Goal: Use online tool/utility: Utilize a website feature to perform a specific function

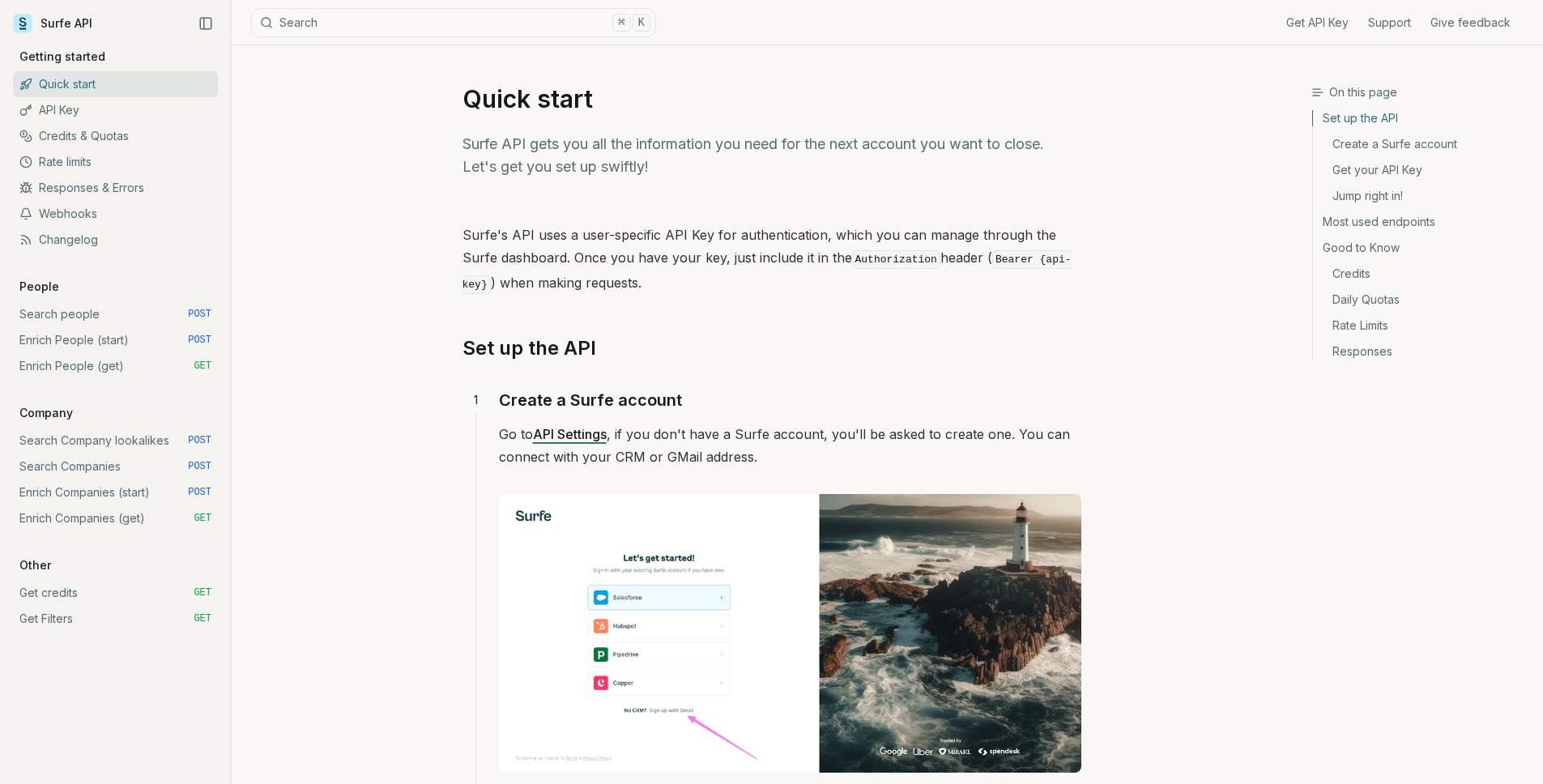
click at [114, 510] on link "Enrich Companies (get) GET" at bounding box center [114, 517] width 205 height 26
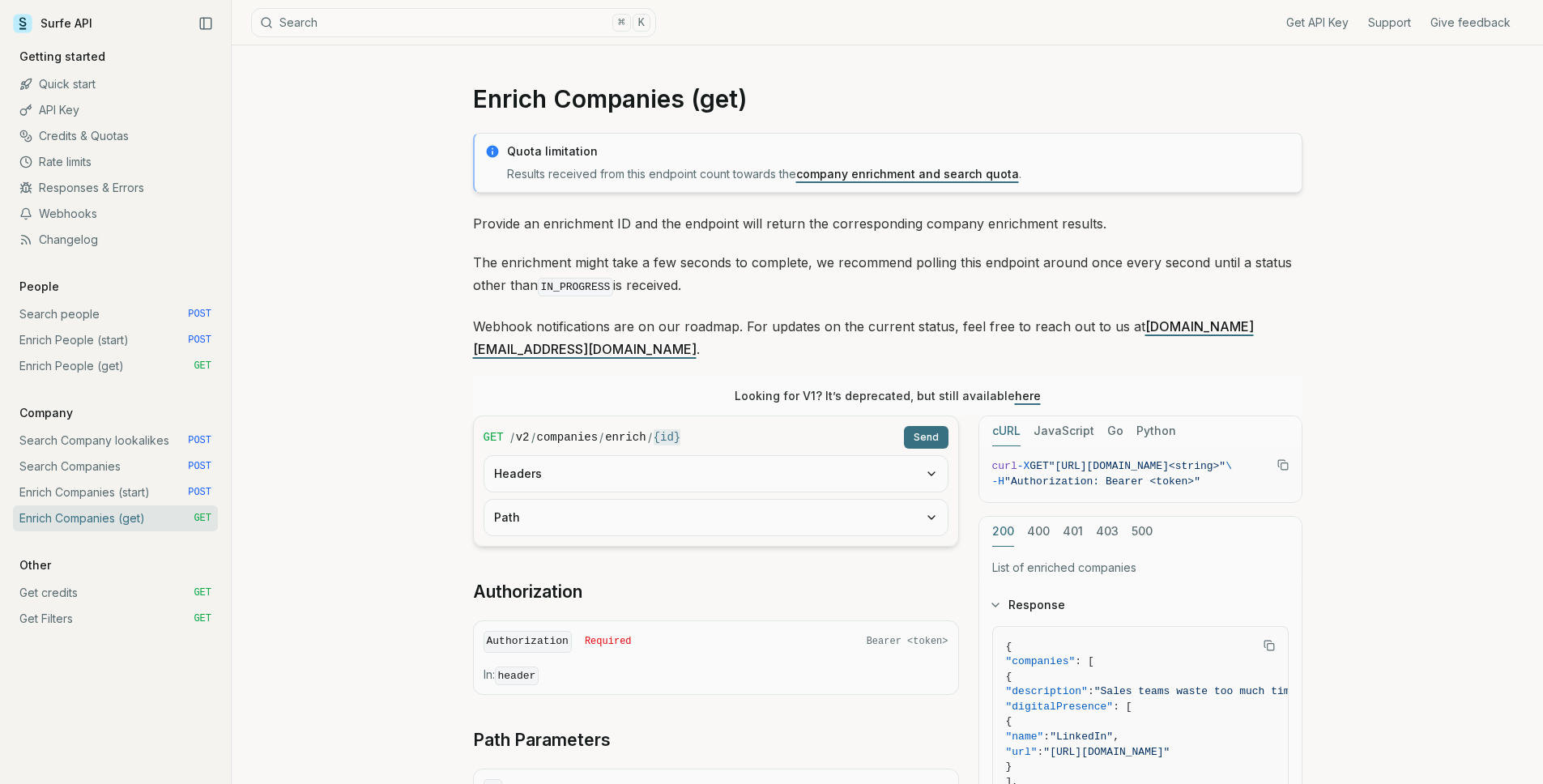
click at [615, 456] on button "Headers" at bounding box center [715, 473] width 464 height 36
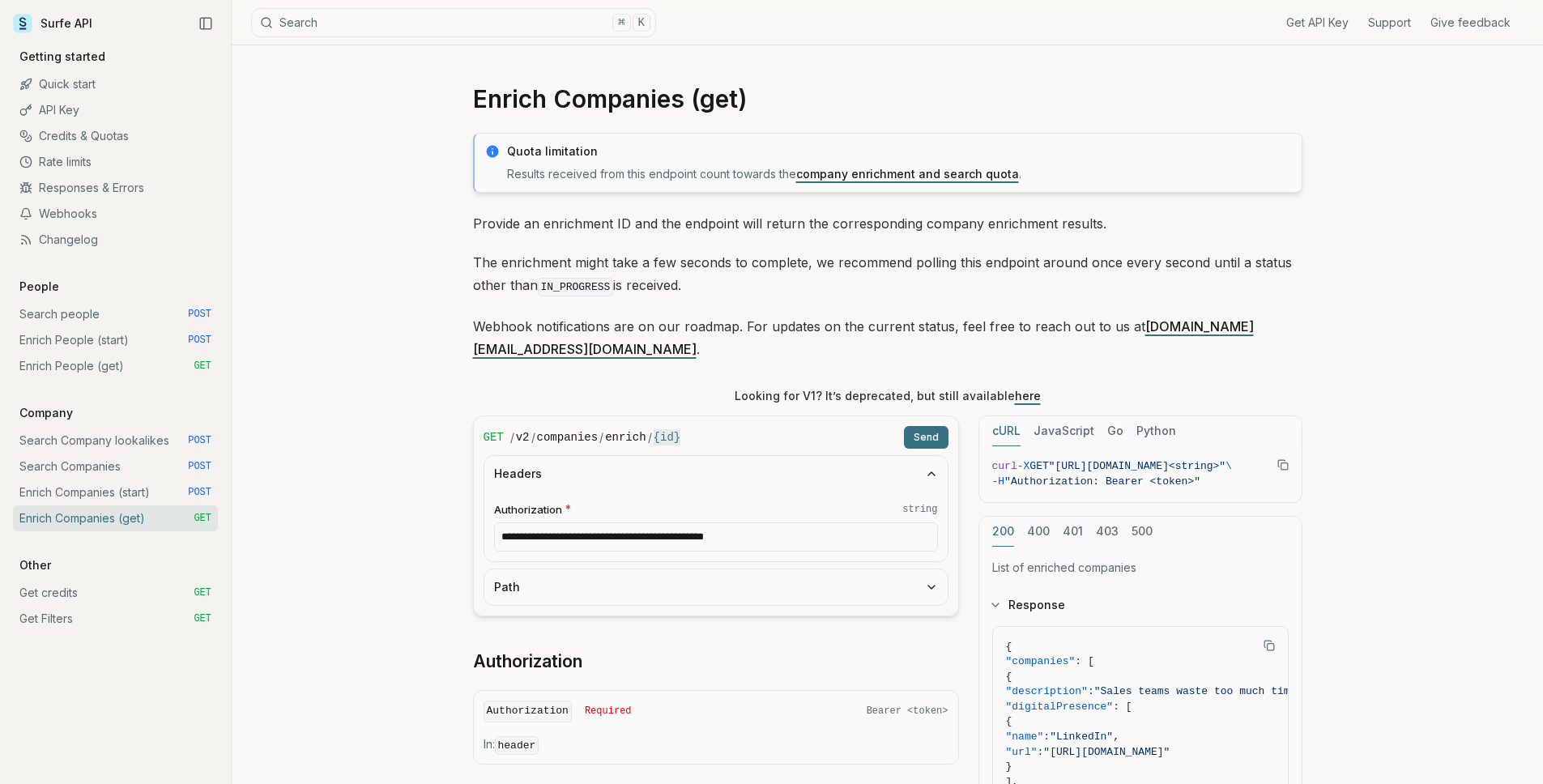
click at [608, 569] on button "Path" at bounding box center [715, 586] width 464 height 36
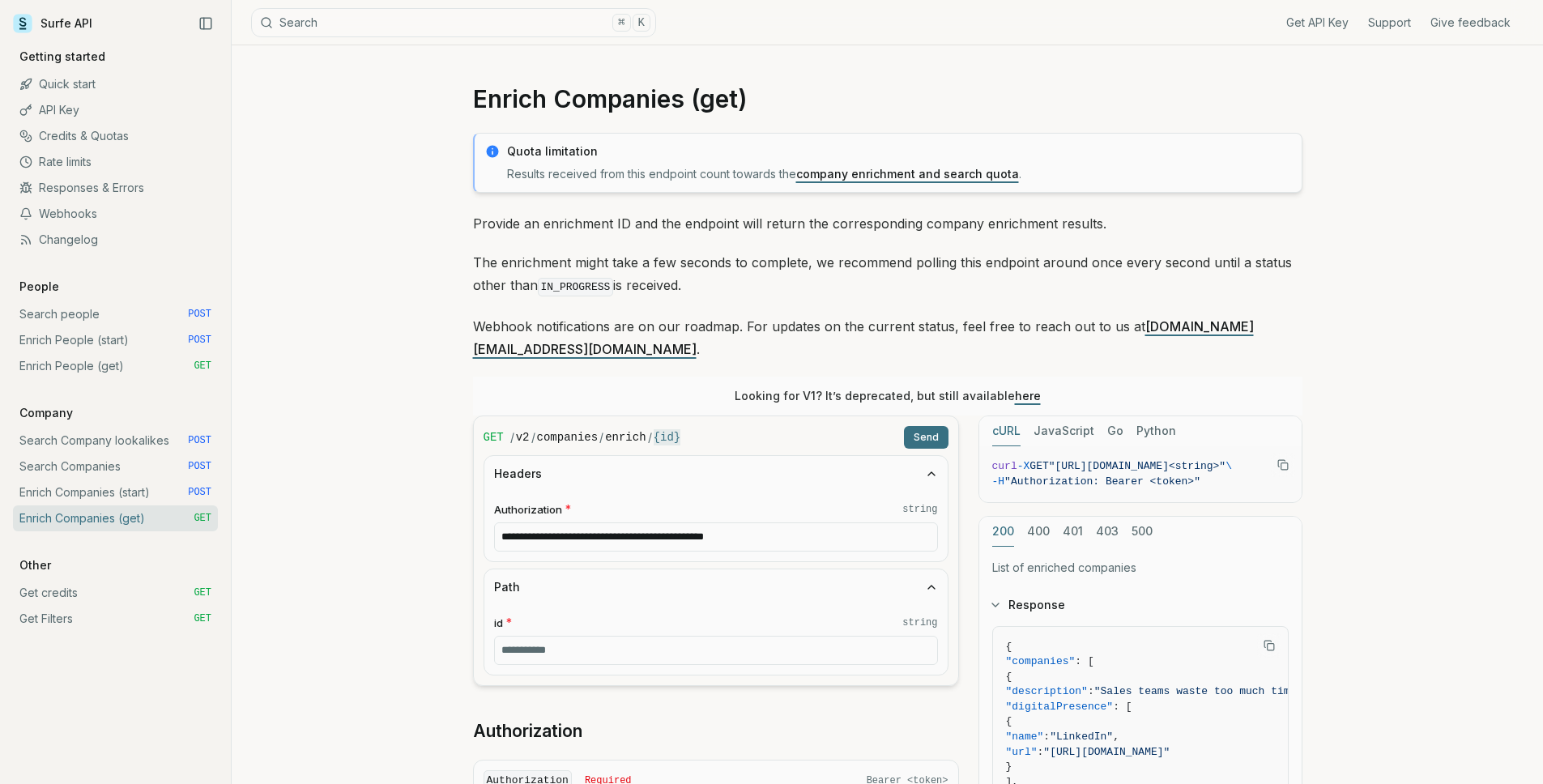
drag, startPoint x: 537, startPoint y: 514, endPoint x: 881, endPoint y: 511, distance: 344.0
click at [881, 522] on input "**********" at bounding box center [716, 536] width 444 height 29
paste input "**********"
type input "**********"
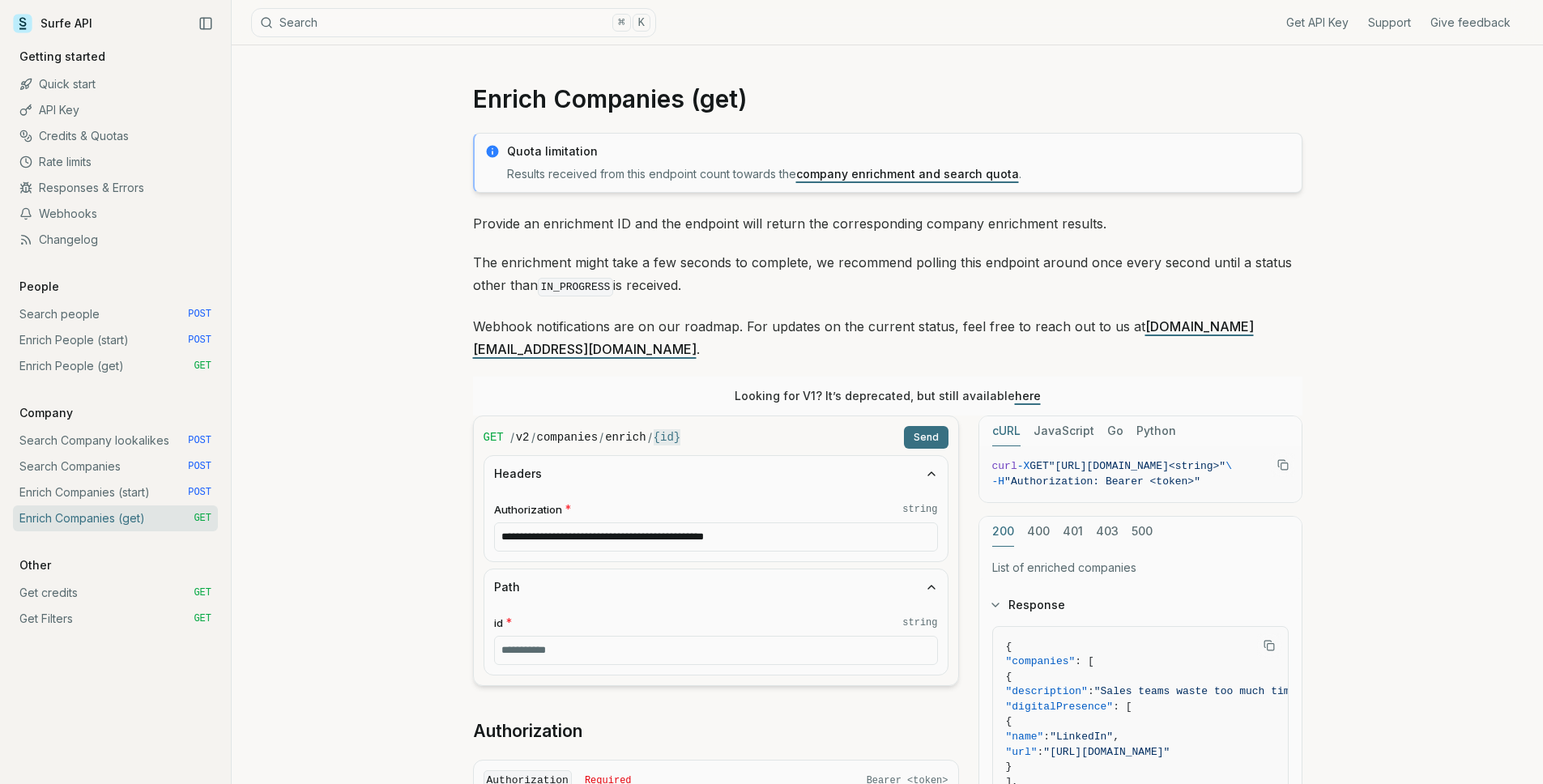
scroll to position [0, 0]
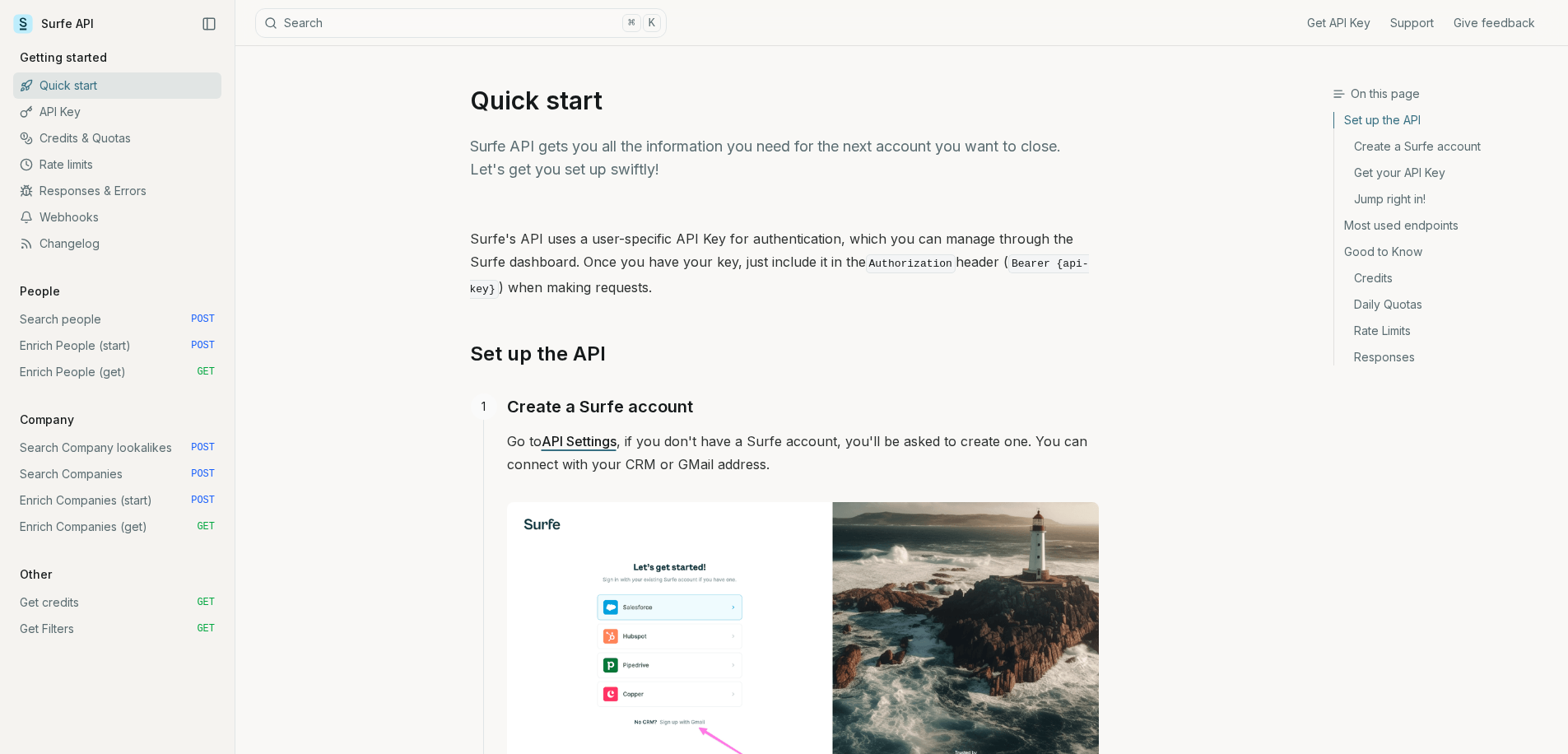
click at [146, 496] on link "Enrich Companies (start) POST" at bounding box center [116, 499] width 208 height 26
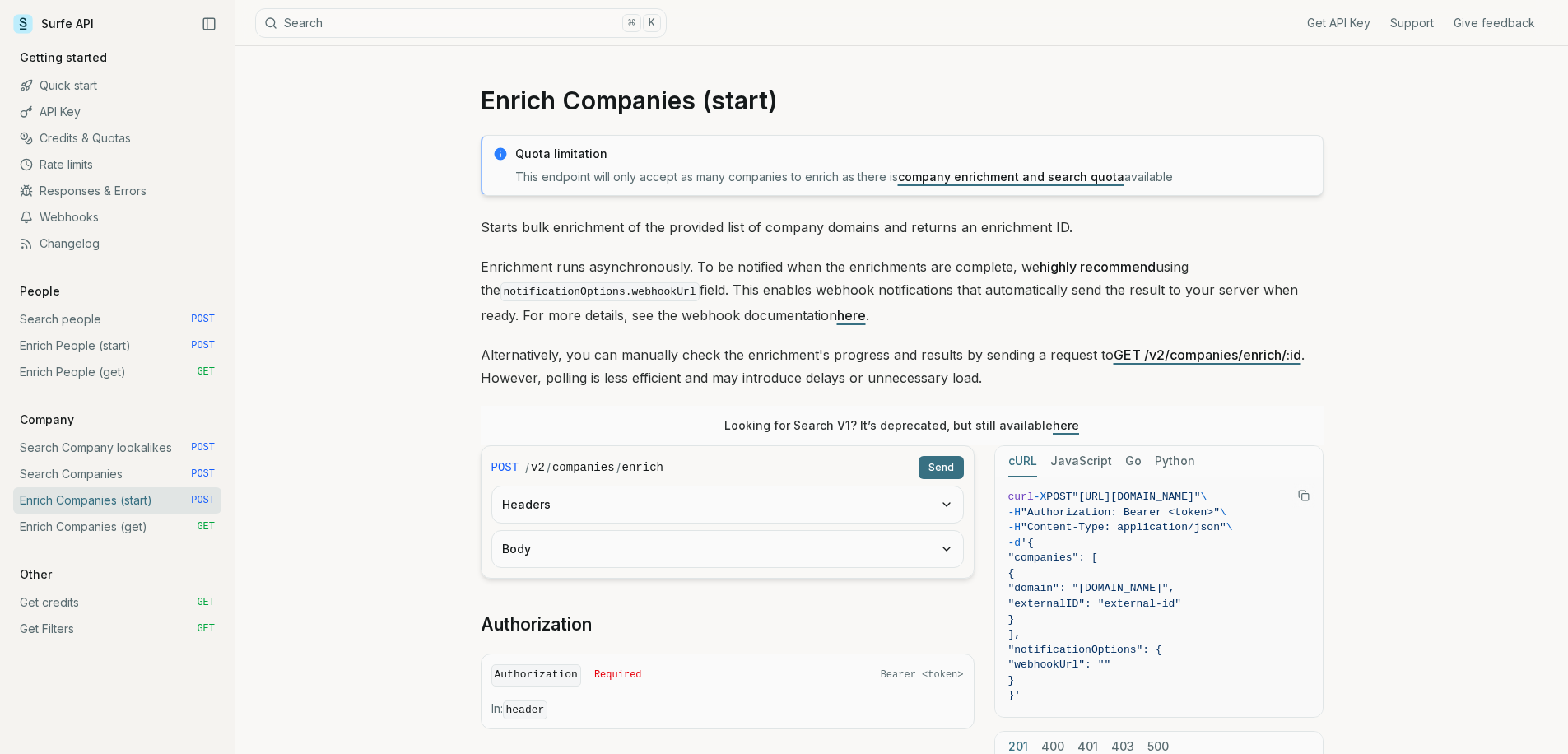
click at [548, 500] on button "Headers" at bounding box center [727, 504] width 471 height 36
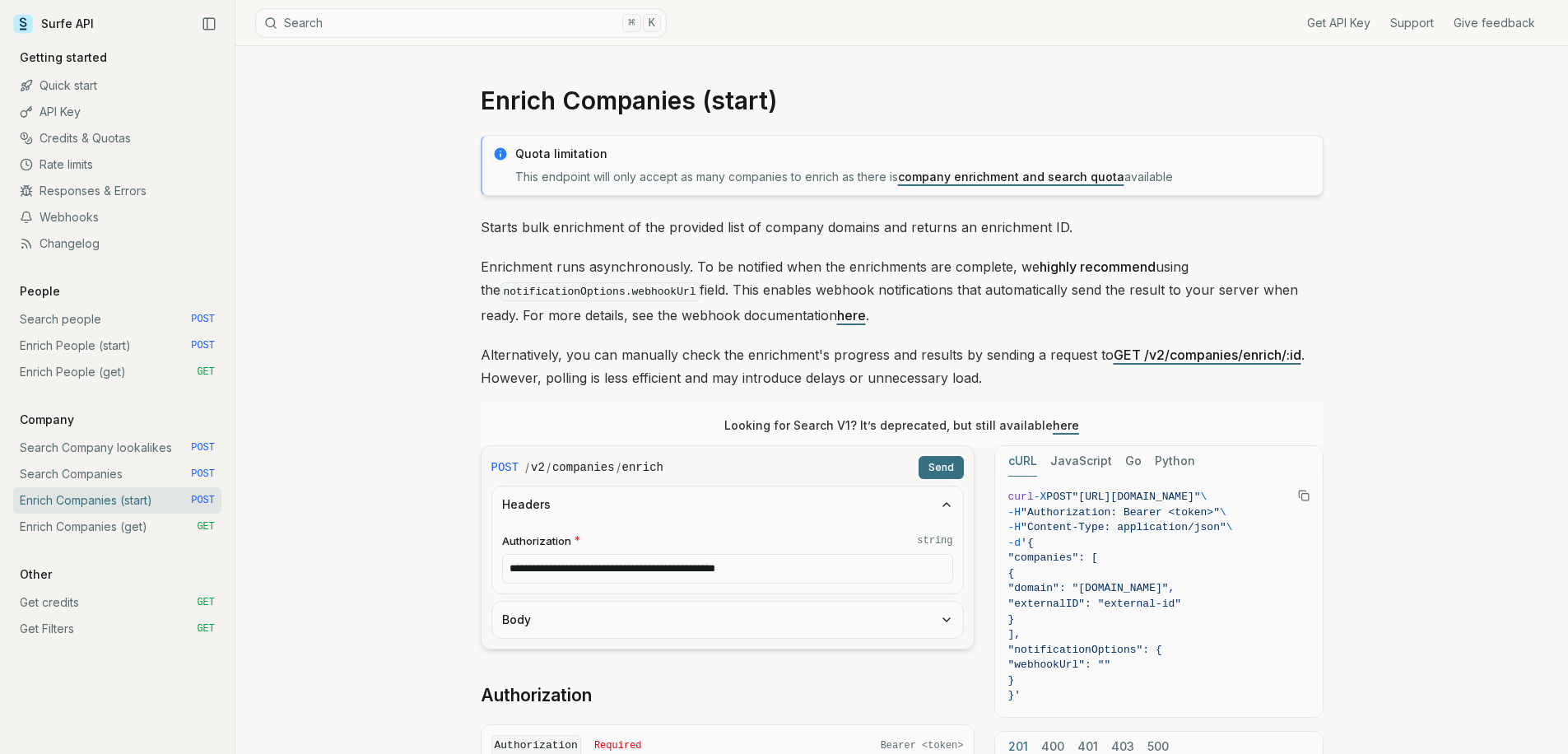
click at [566, 622] on button "Body" at bounding box center [727, 619] width 471 height 36
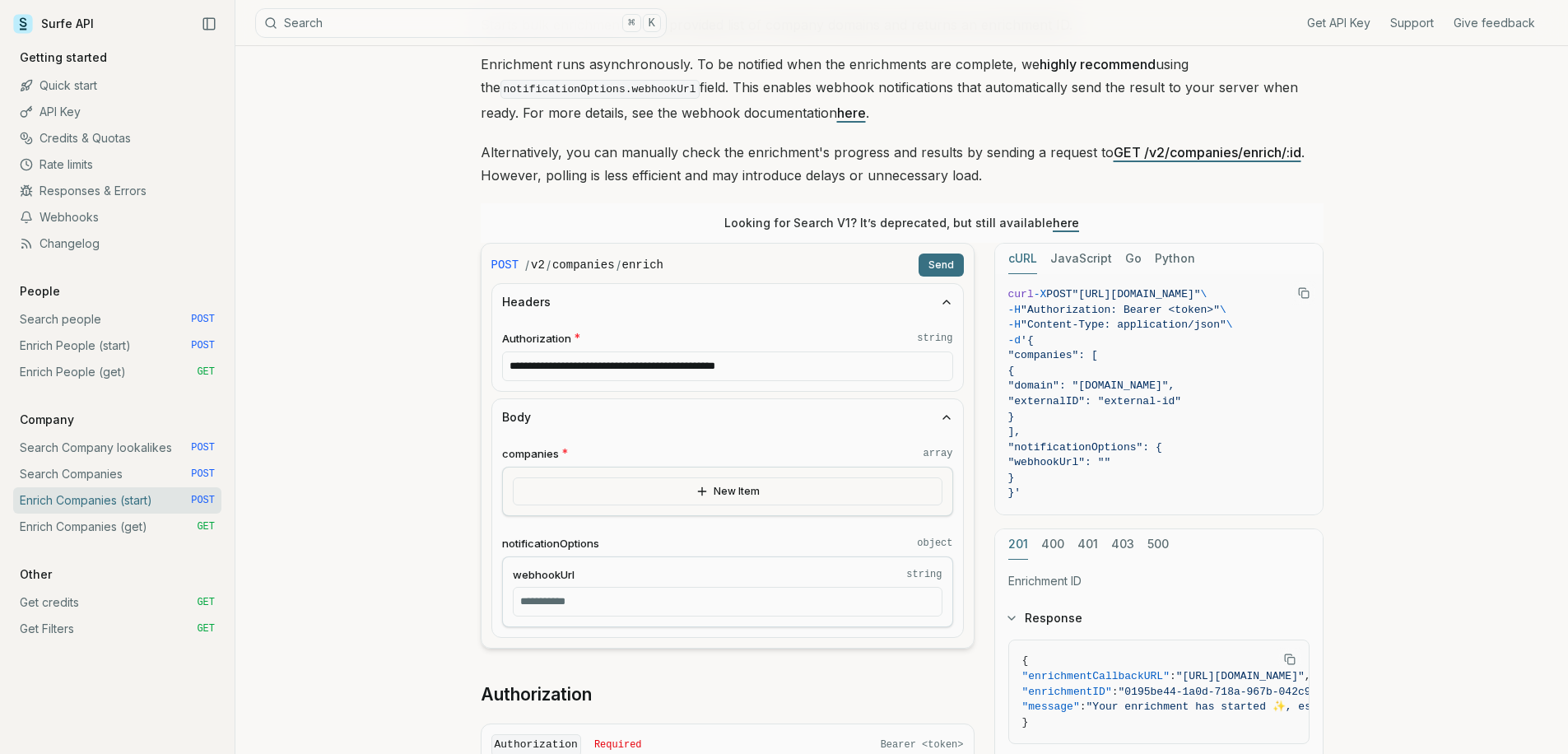
scroll to position [287, 0]
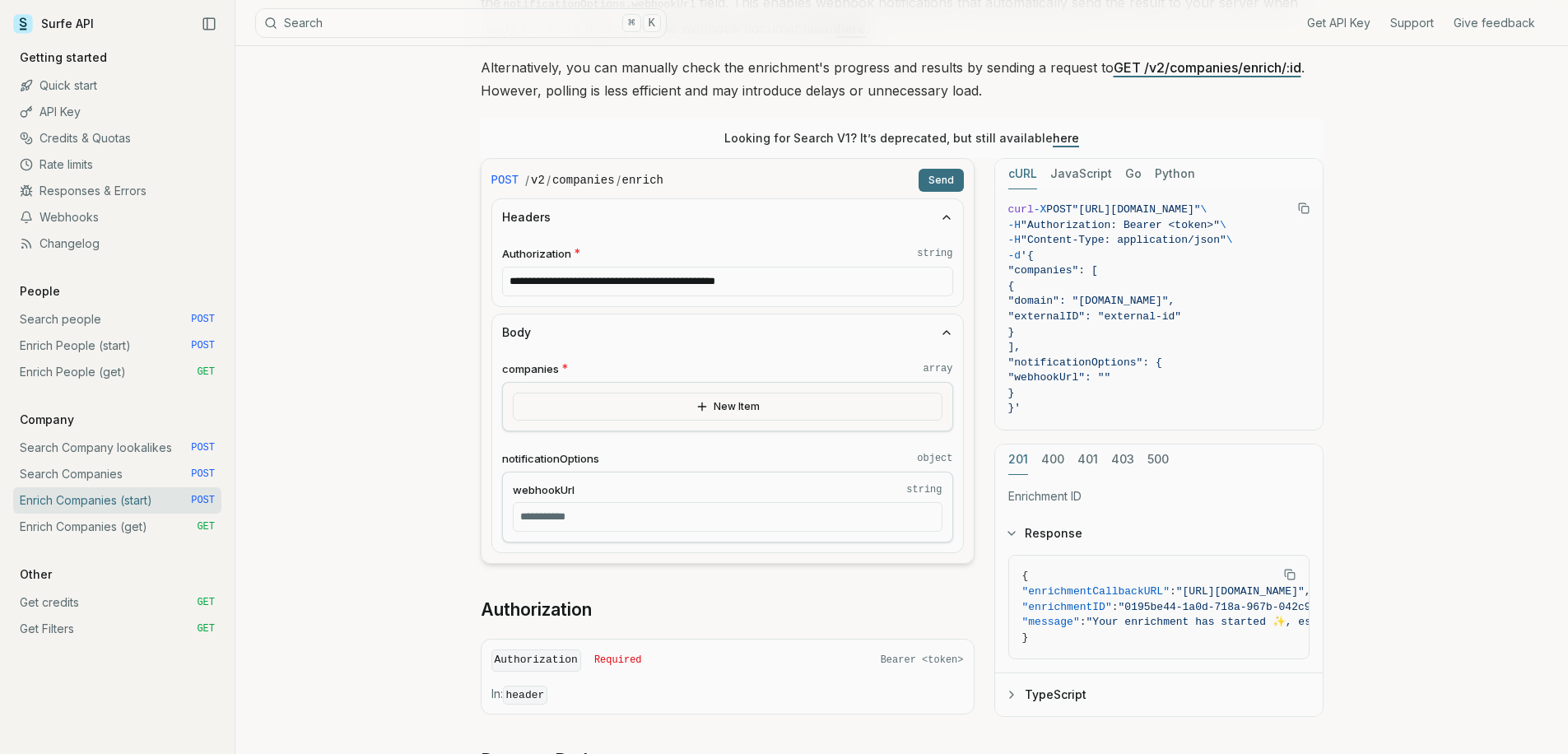
click at [672, 434] on div "companies * array New Item notificationOptions object webhookUrl string" at bounding box center [728, 451] width 451 height 181
click at [682, 416] on button "New Item" at bounding box center [728, 406] width 429 height 28
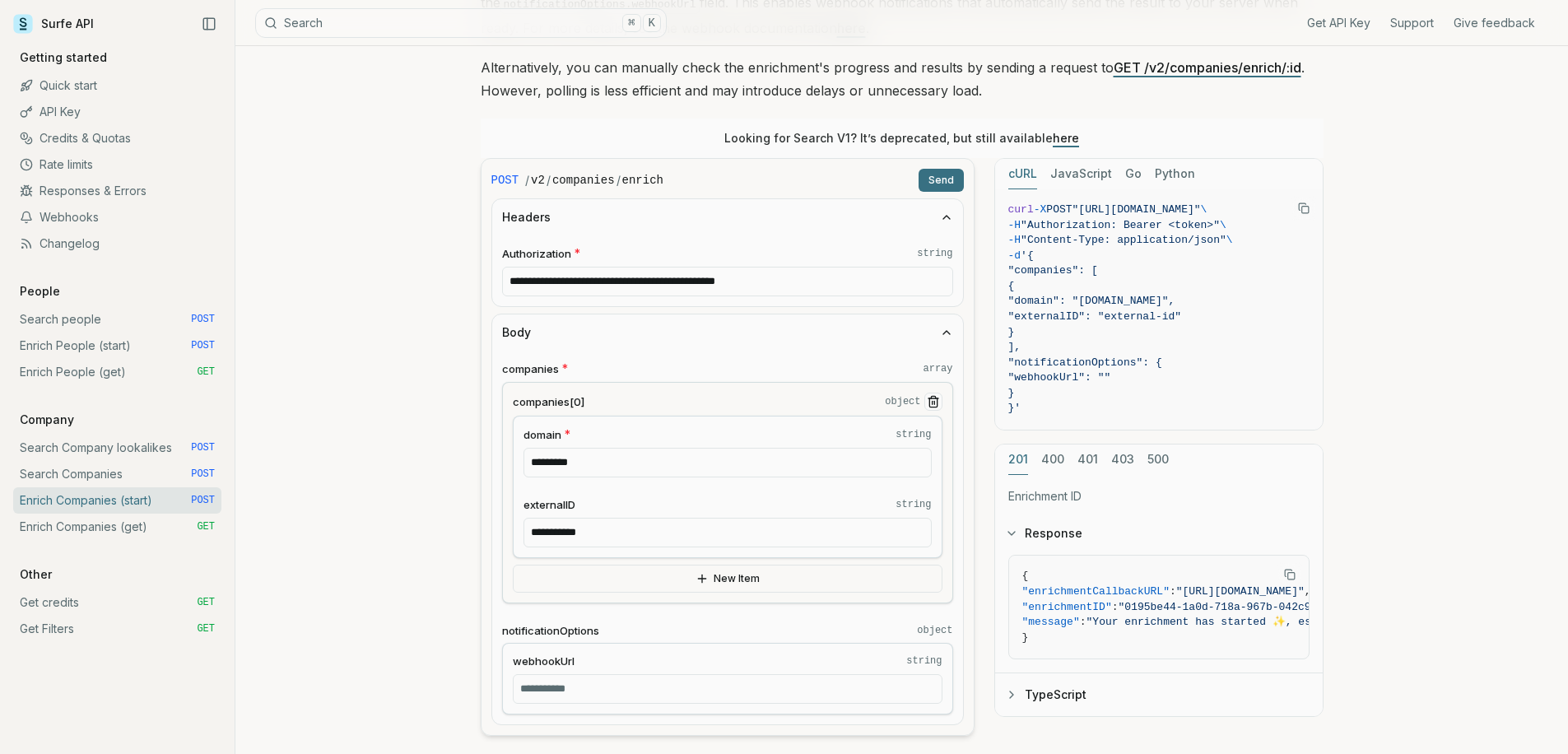
click at [936, 179] on button "Send" at bounding box center [941, 180] width 45 height 23
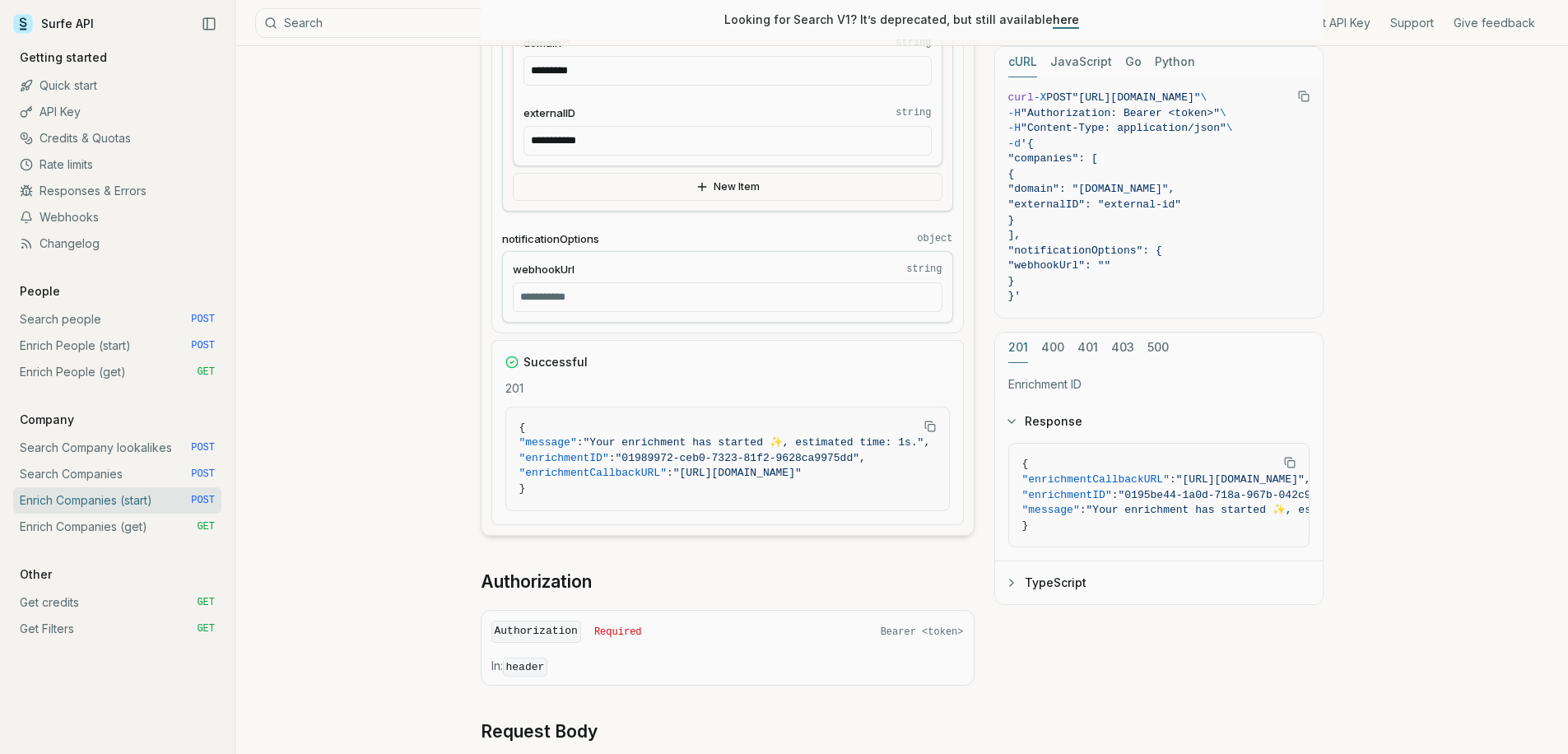
scroll to position [764, 0]
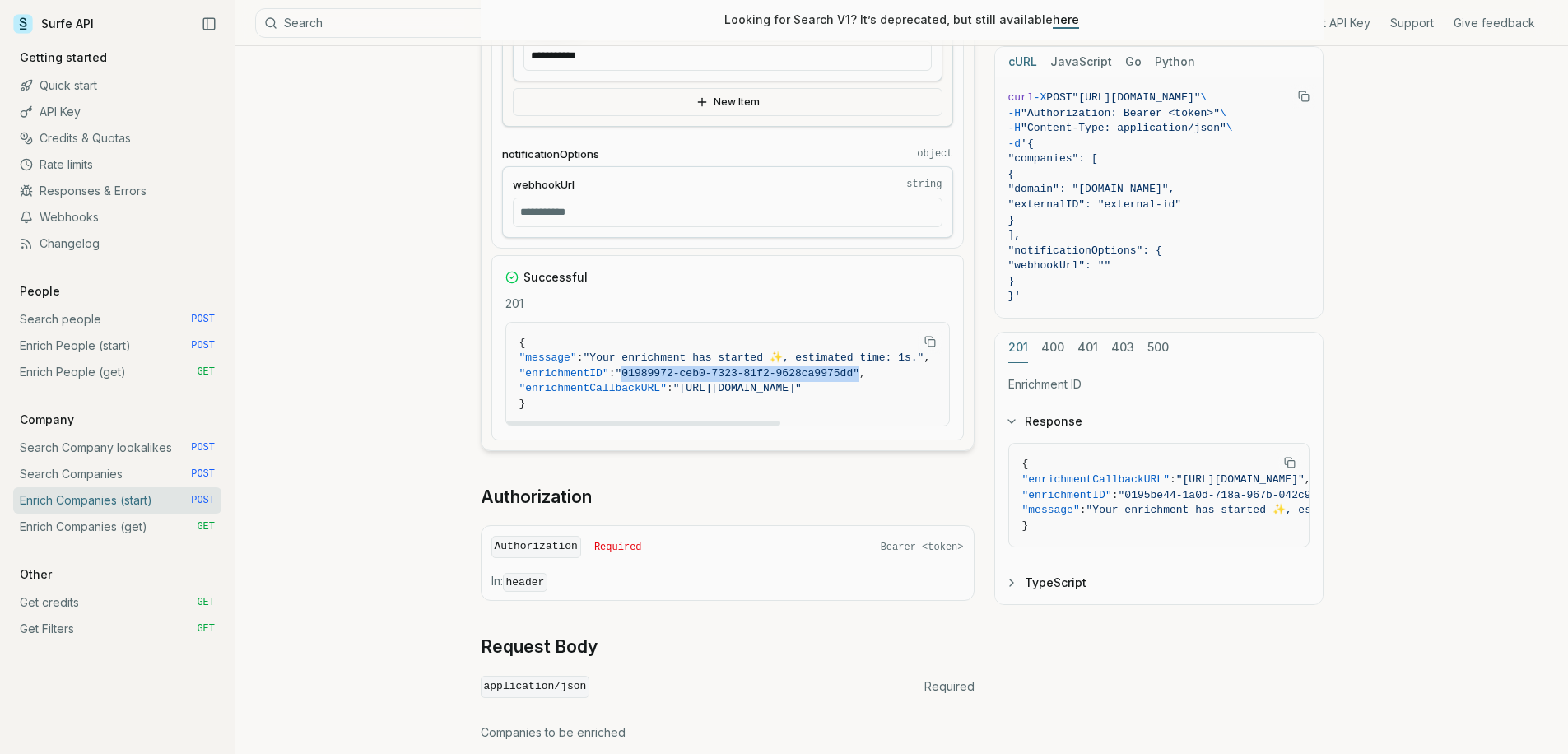
drag, startPoint x: 641, startPoint y: 371, endPoint x: 876, endPoint y: 371, distance: 235.0
click at [860, 371] on span ""01989972-ceb0-7323-81f2-9628ca9975dd"" at bounding box center [738, 373] width 244 height 13
click at [886, 366] on span ""enrichmentID" : "01989972-ceb0-7323-81f2-9628ca9975dd" ," at bounding box center [727, 374] width 417 height 16
drag, startPoint x: 875, startPoint y: 371, endPoint x: 643, endPoint y: 369, distance: 232.0
click at [643, 369] on span ""01989972-ceb0-7323-81f2-9628ca9975dd"" at bounding box center [738, 373] width 244 height 13
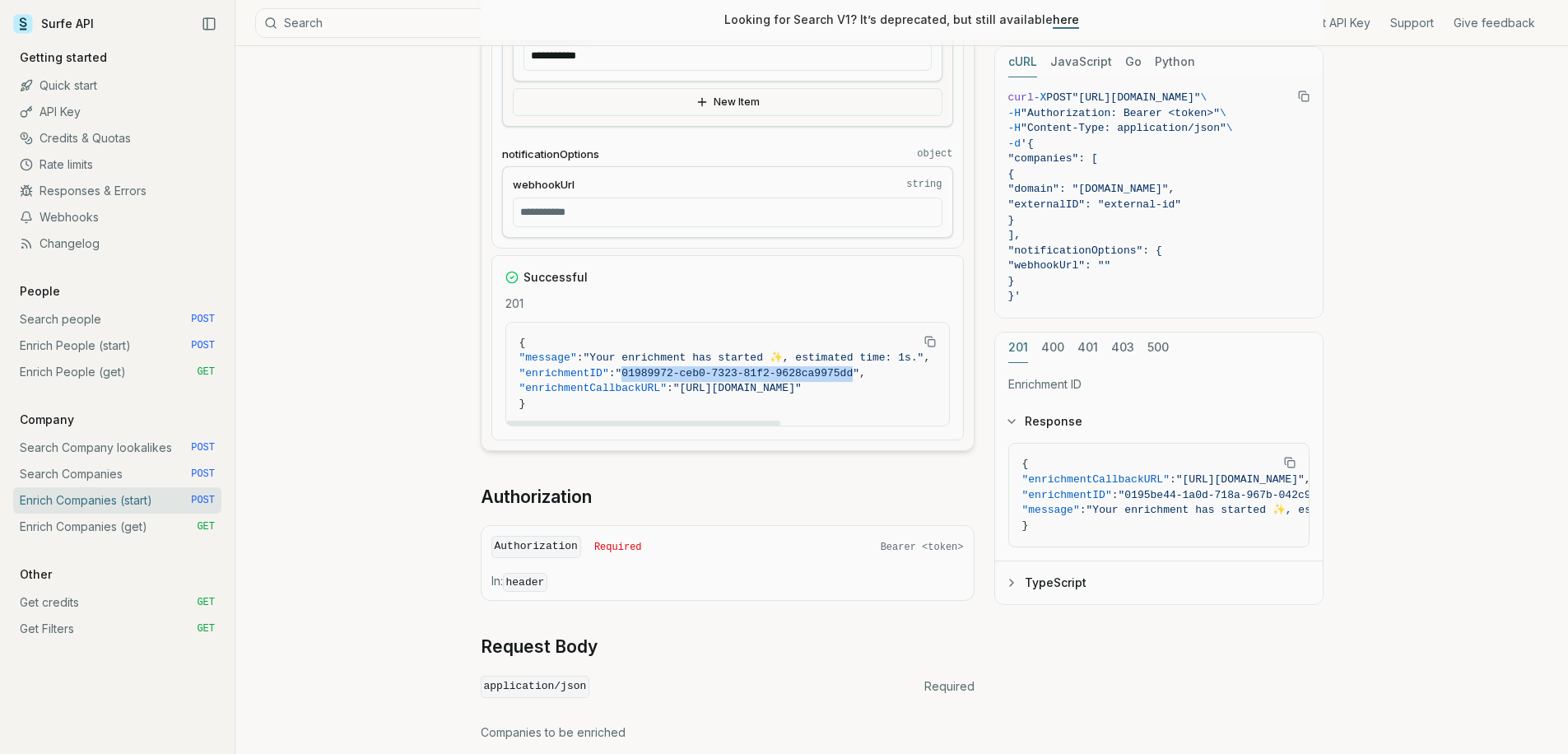
copy span "01989972-ceb0-7323-81f2-9628ca9975dd"
click at [113, 529] on link "Enrich Companies (get) GET" at bounding box center [116, 526] width 208 height 26
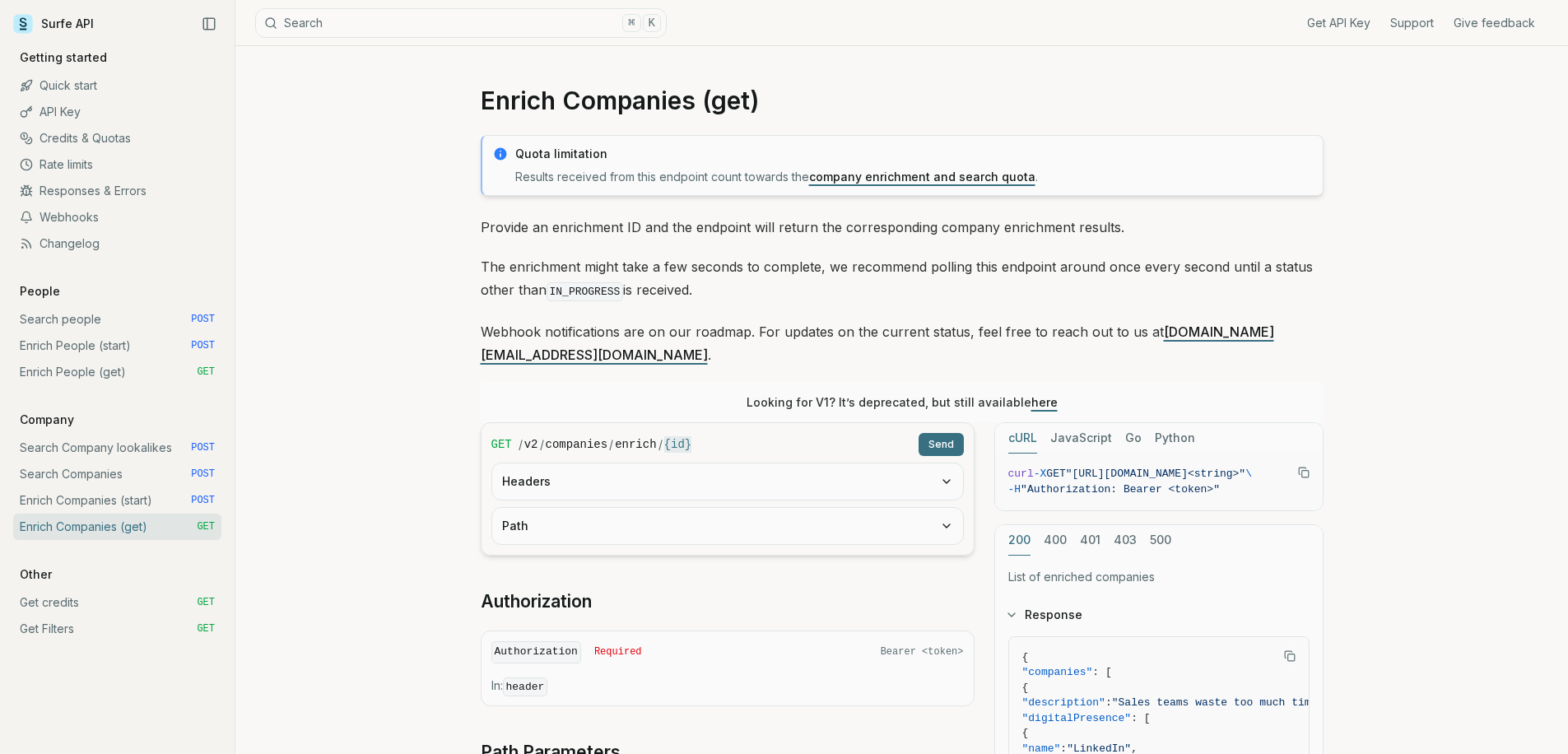
click at [583, 463] on button "Headers" at bounding box center [727, 481] width 471 height 36
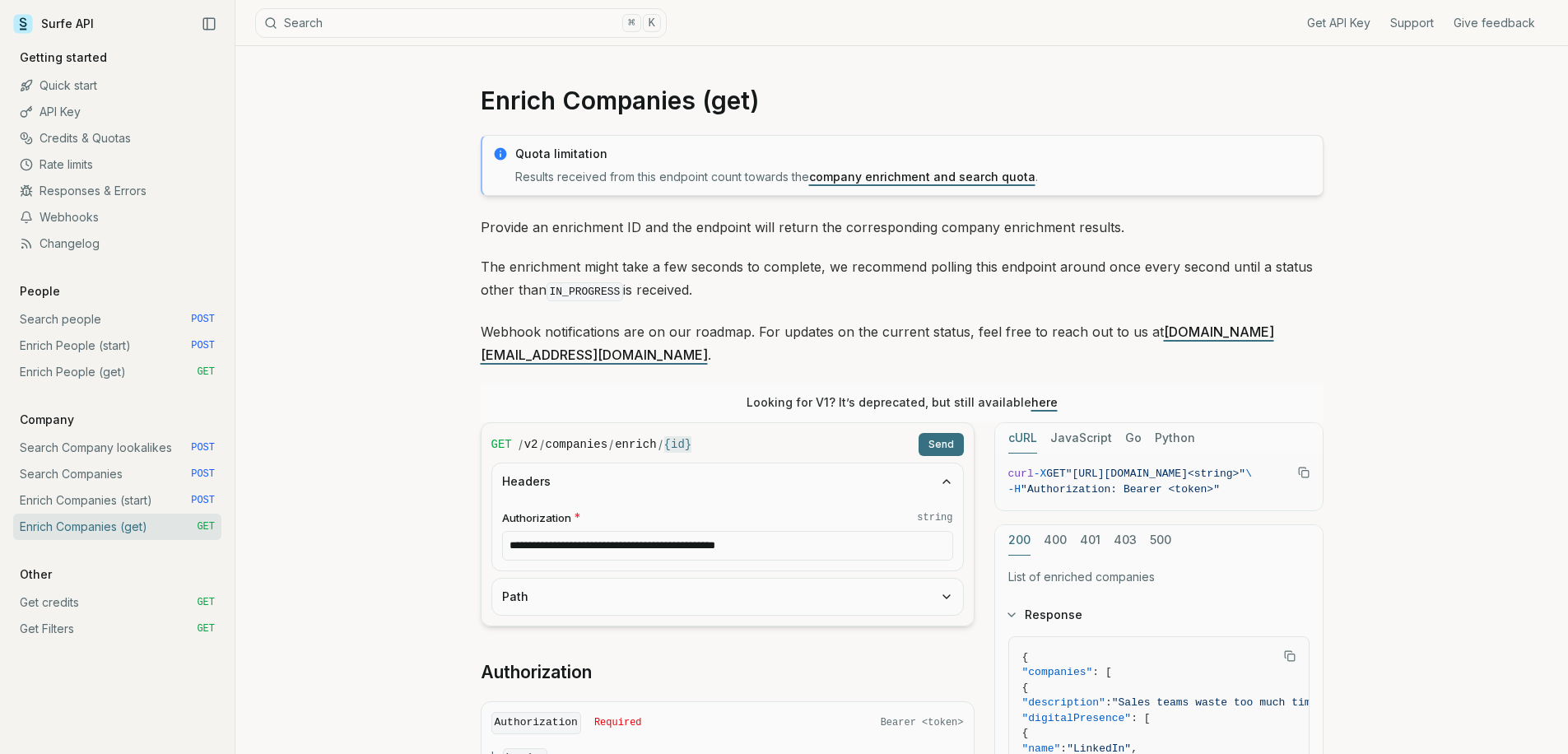
click at [566, 578] on button "Path" at bounding box center [727, 596] width 471 height 36
click at [581, 646] on input "id * string" at bounding box center [728, 660] width 451 height 29
paste input "**********"
type input "**********"
click at [951, 433] on button "Send" at bounding box center [941, 445] width 45 height 23
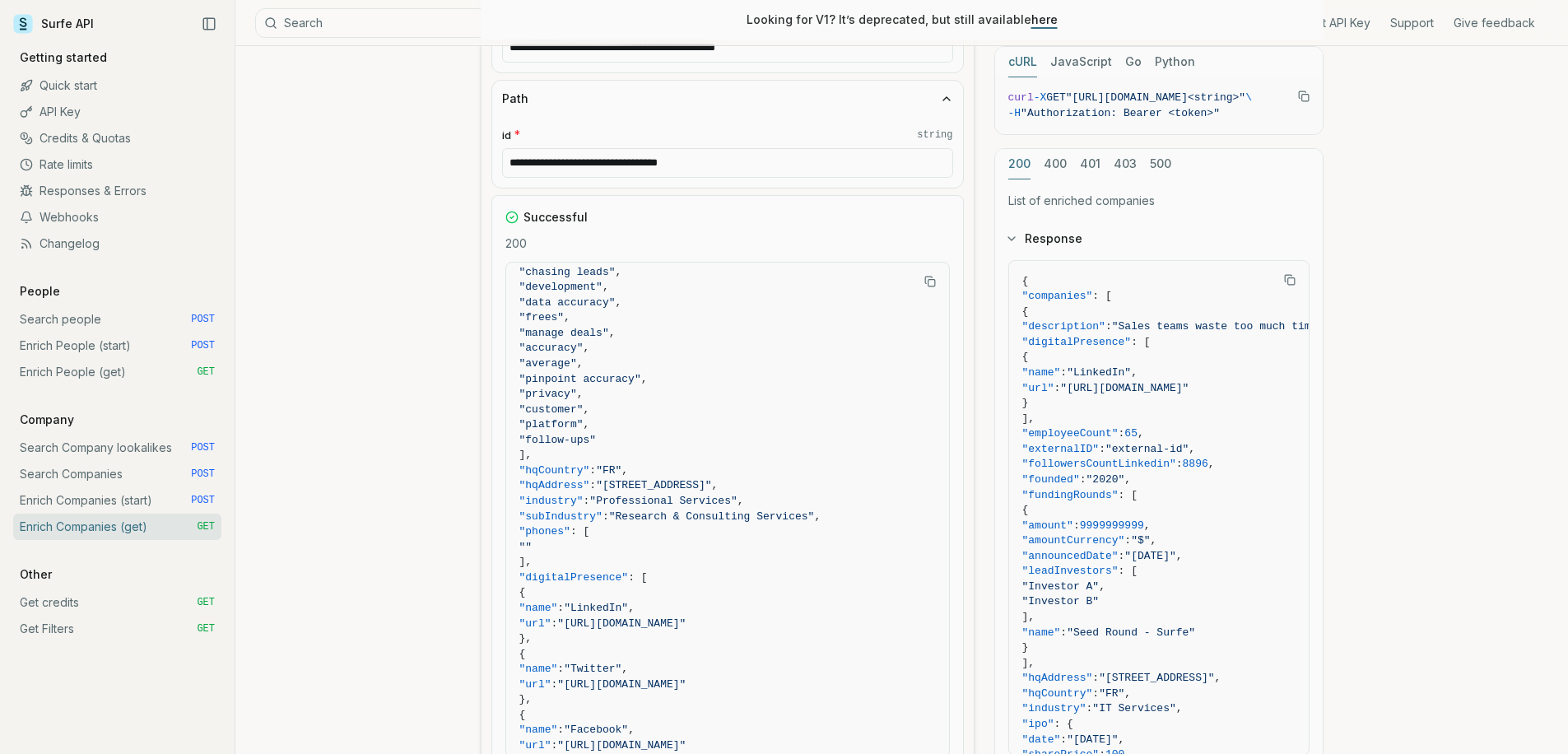
scroll to position [562, 0]
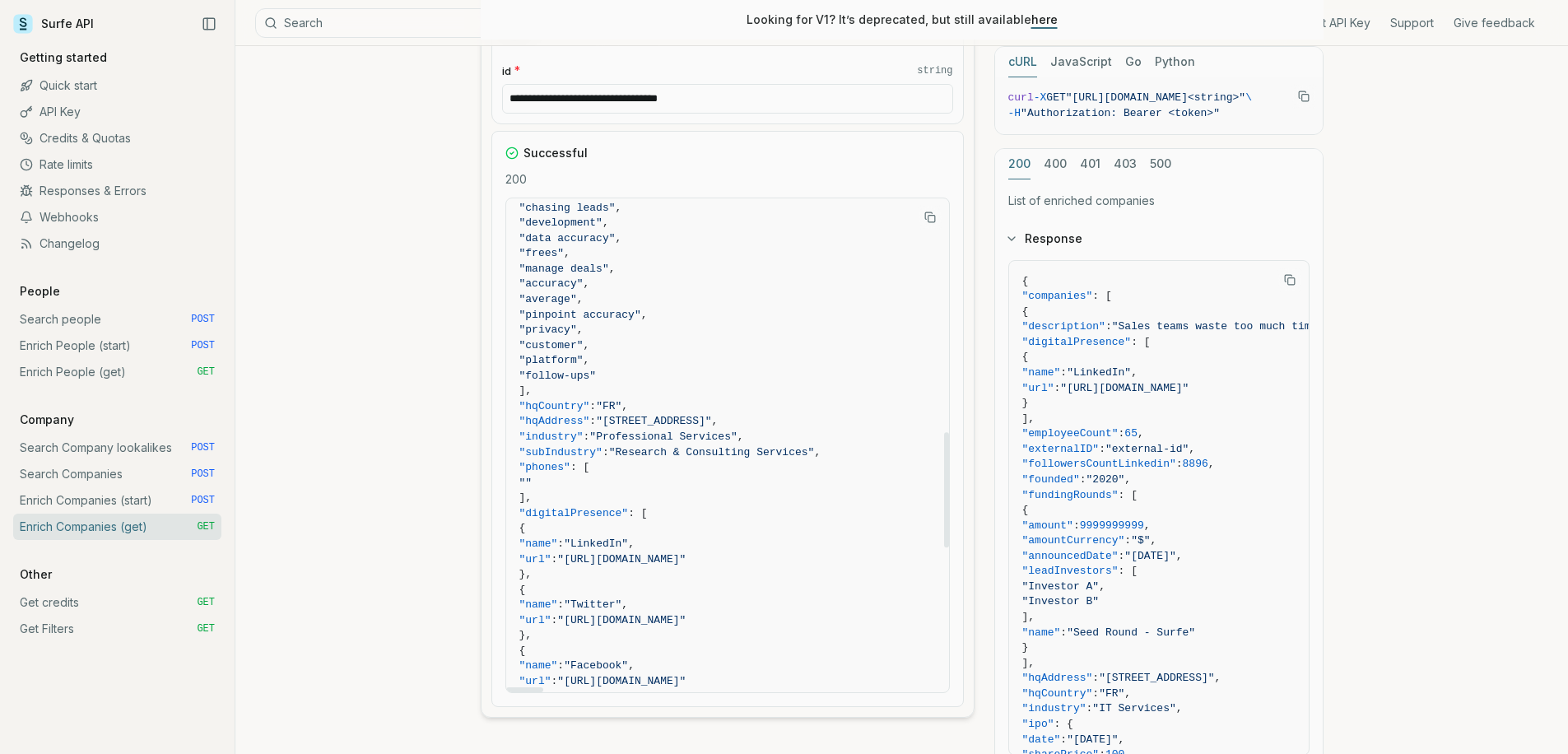
click at [622, 400] on span ""FR"" at bounding box center [609, 406] width 25 height 13
click at [711, 415] on span ""52 Rue Chaussée D'antin Paris FR 75009"" at bounding box center [654, 420] width 115 height 13
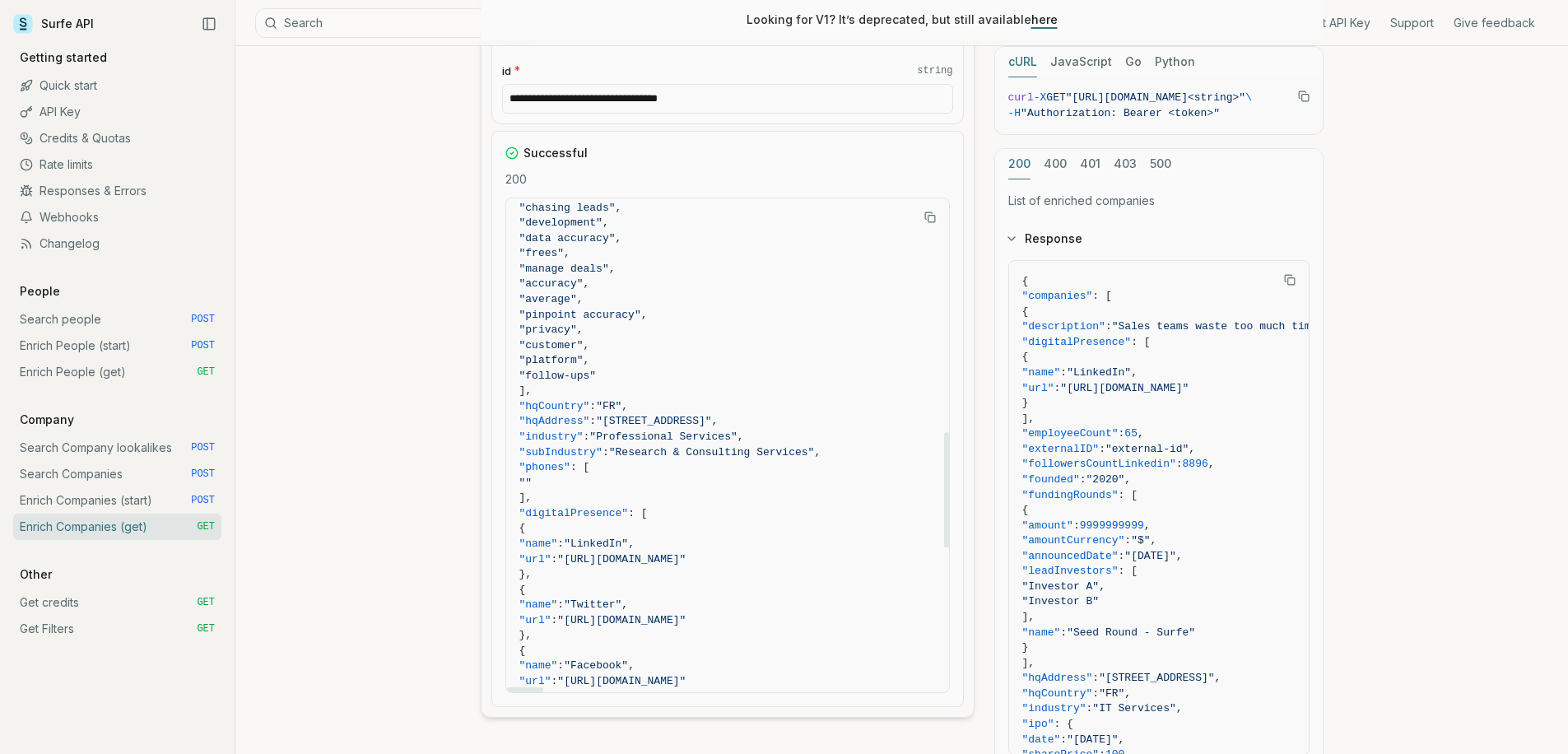
click at [711, 415] on span ""52 Rue Chaussée D'antin Paris FR 75009"" at bounding box center [654, 420] width 115 height 13
drag, startPoint x: 839, startPoint y: 393, endPoint x: 887, endPoint y: 392, distance: 48.0
click at [711, 415] on span ""52 Rue Chaussée D'antin Paris FR 75009"" at bounding box center [654, 420] width 115 height 13
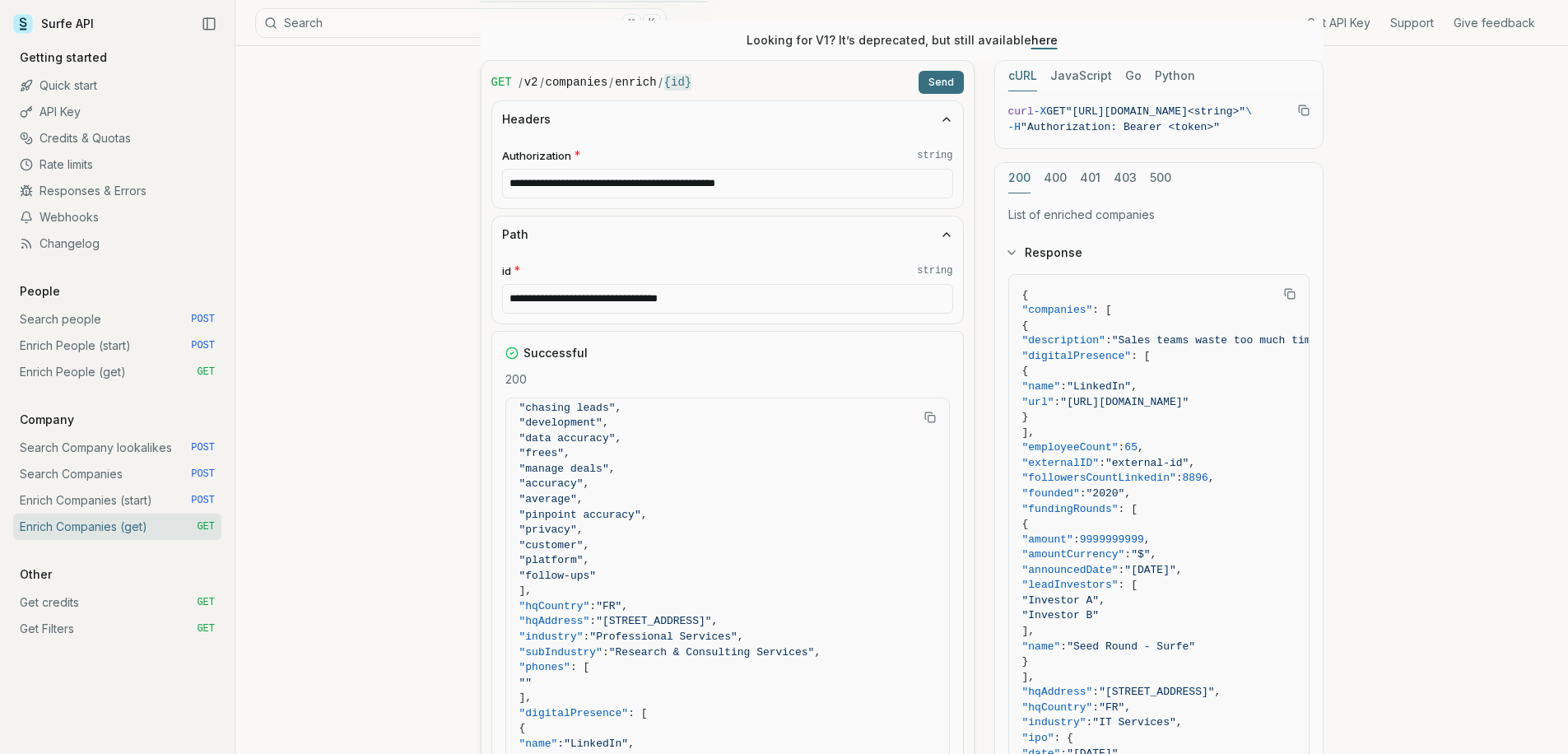
click at [146, 496] on link "Enrich Companies (start) POST" at bounding box center [116, 499] width 208 height 26
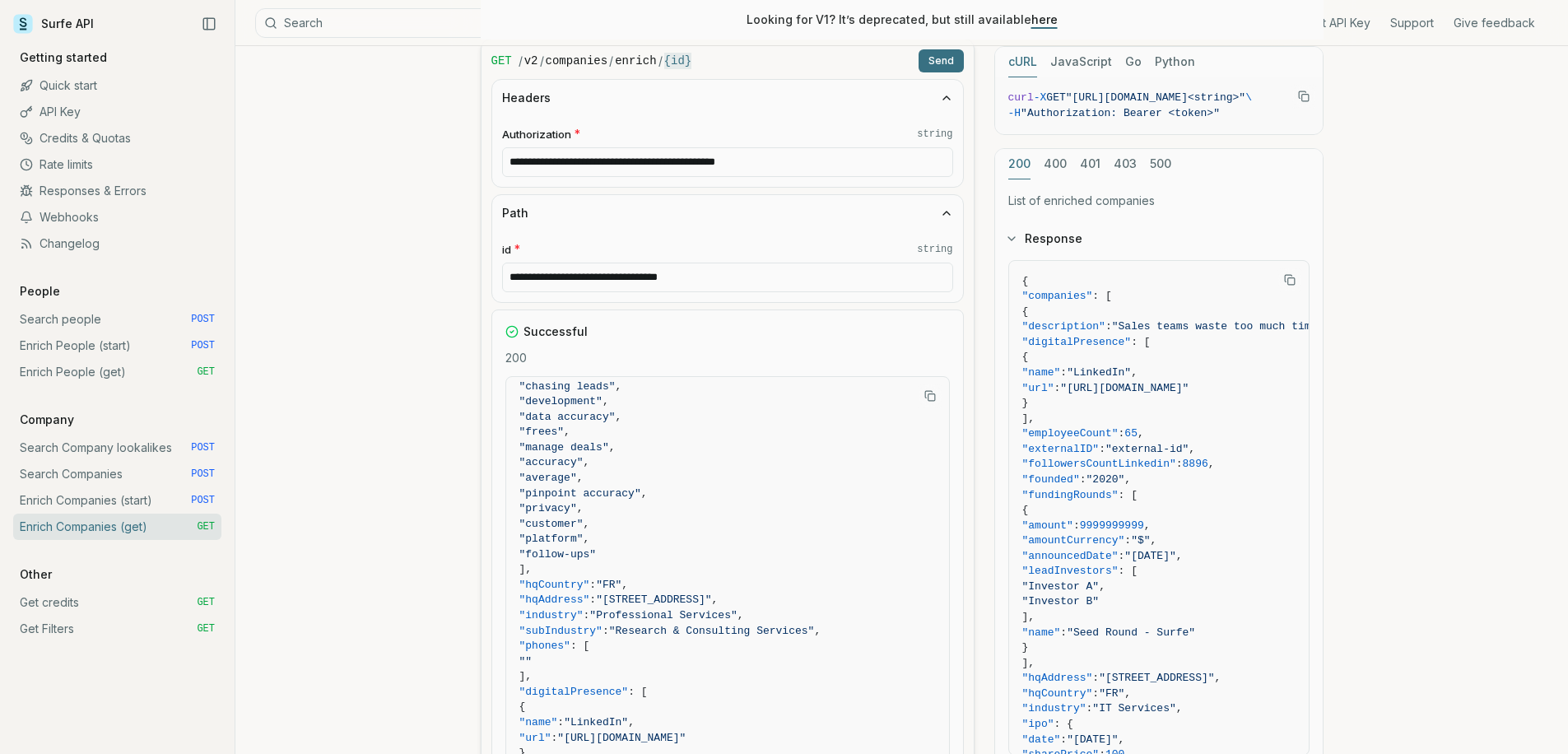
scroll to position [573, 0]
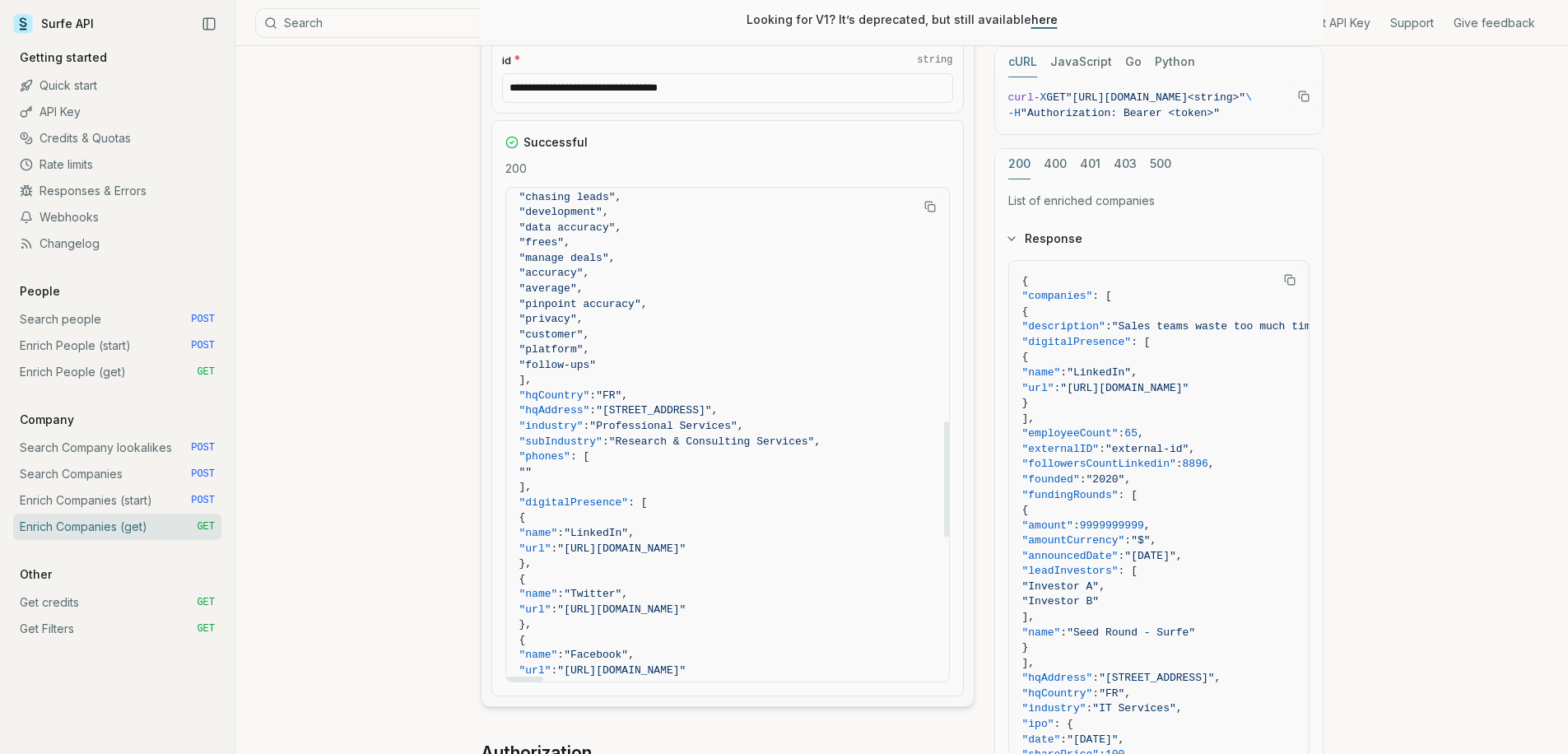
drag, startPoint x: 903, startPoint y: 383, endPoint x: 676, endPoint y: 381, distance: 227.0
click at [676, 404] on span ""52 Rue Chaussée D'antin Paris FR 75009"" at bounding box center [654, 410] width 115 height 13
drag, startPoint x: 836, startPoint y: 386, endPoint x: 856, endPoint y: 381, distance: 20.6
click at [711, 404] on span ""52 Rue Chaussée D'antin Paris FR 75009"" at bounding box center [654, 410] width 115 height 13
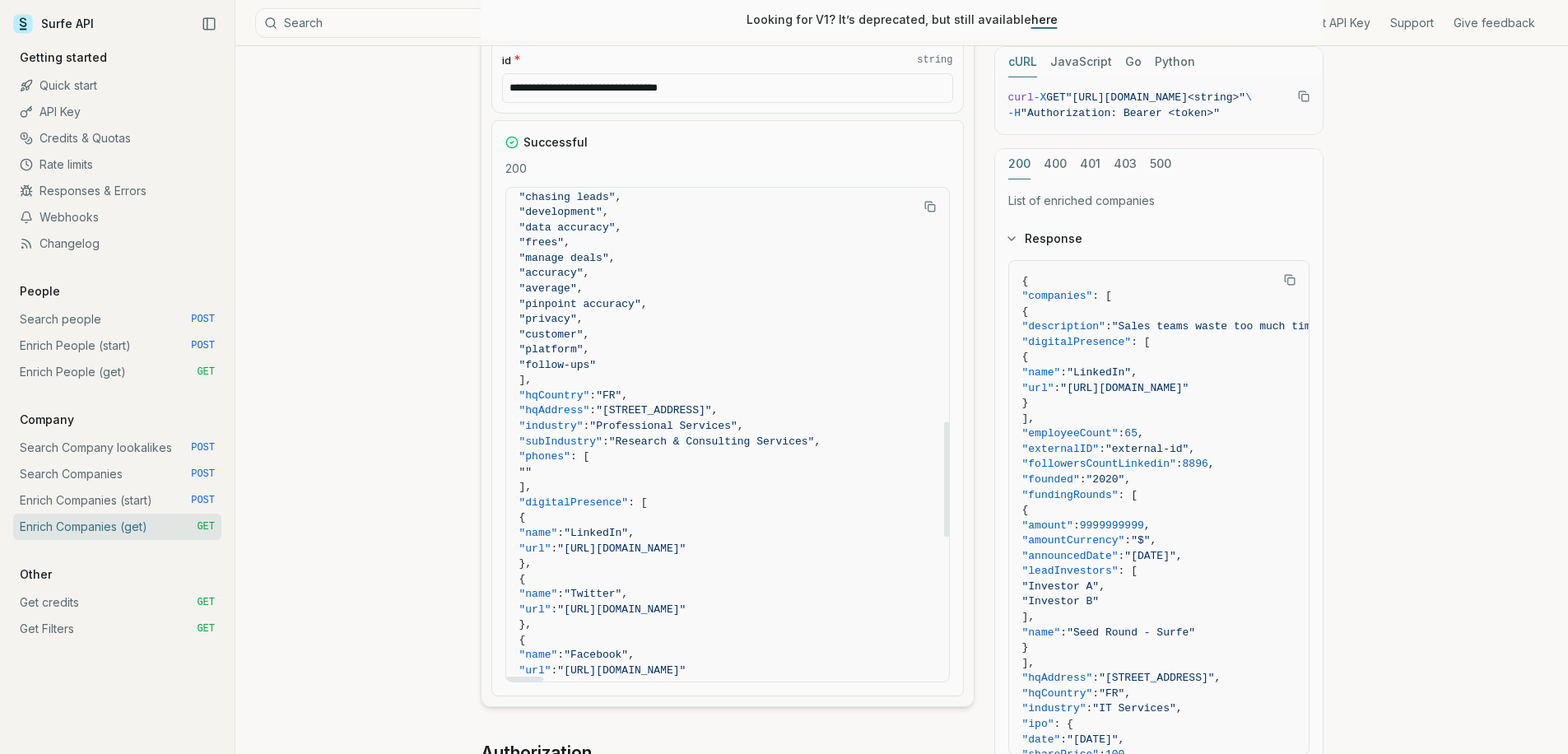
click at [711, 404] on span ""52 Rue Chaussée D'antin Paris FR 75009"" at bounding box center [654, 410] width 115 height 13
click at [152, 495] on link "Enrich Companies (start) POST" at bounding box center [116, 499] width 208 height 26
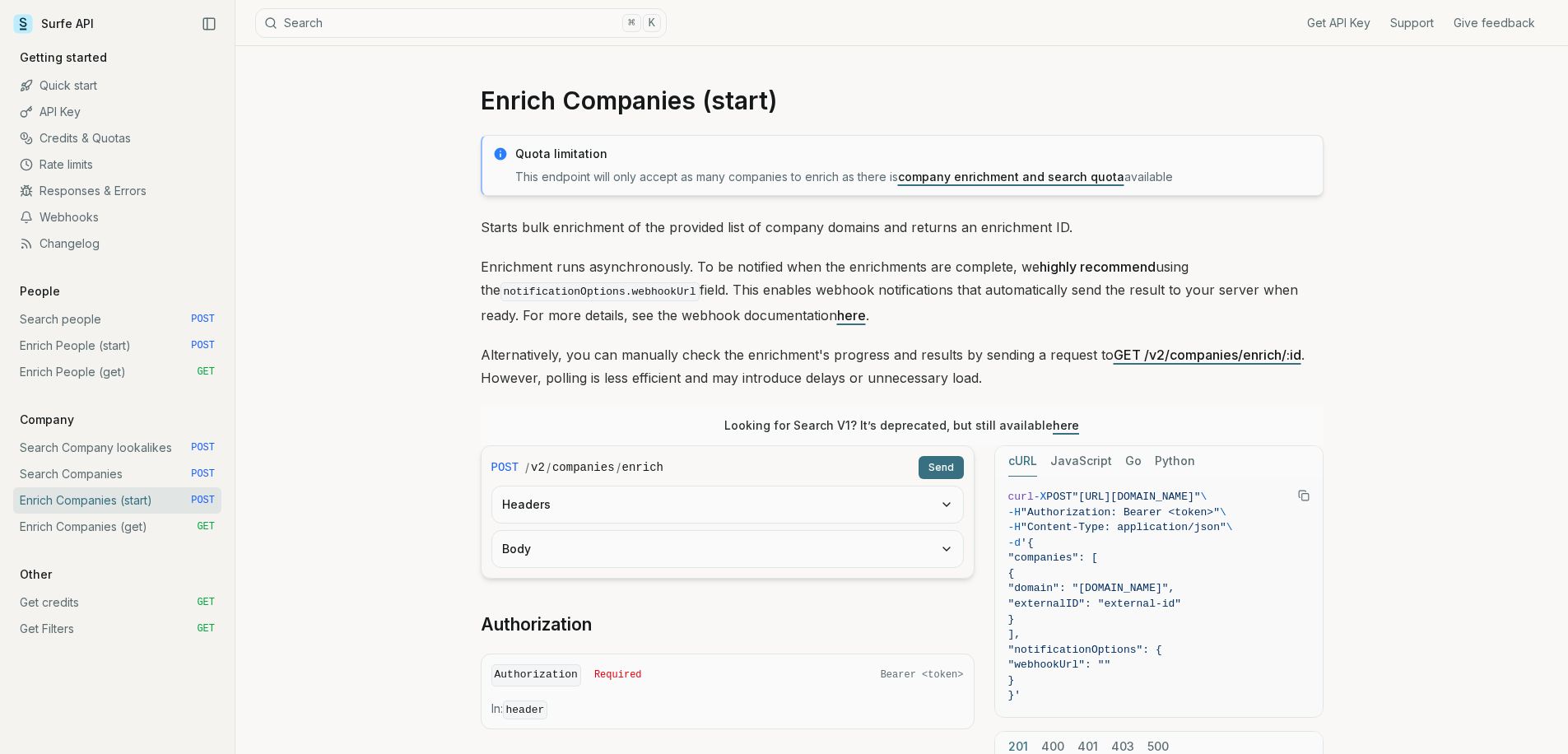
click at [598, 512] on button "Headers" at bounding box center [727, 504] width 471 height 36
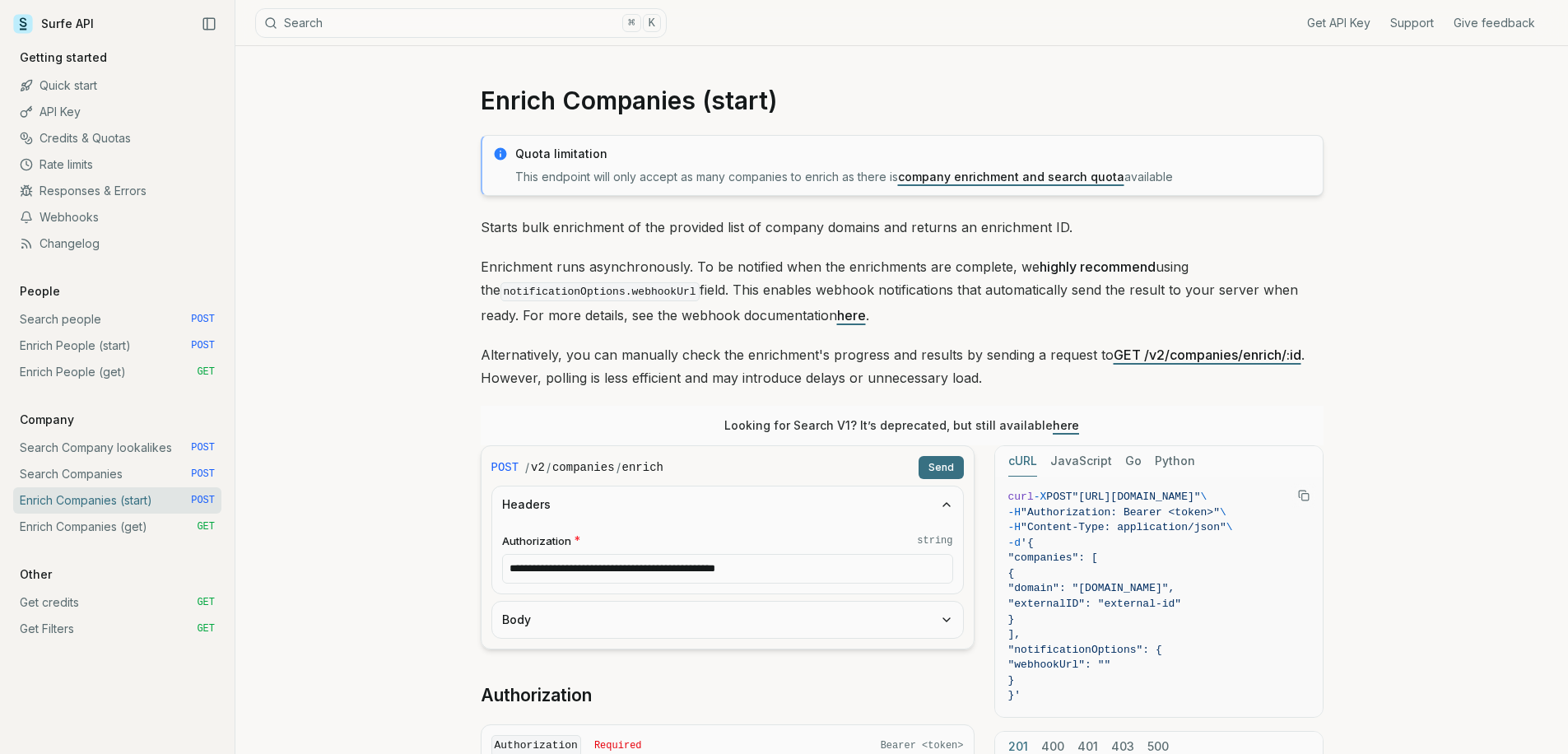
click at [577, 638] on form "**********" at bounding box center [728, 546] width 494 height 204
click at [577, 628] on button "Body" at bounding box center [727, 619] width 471 height 36
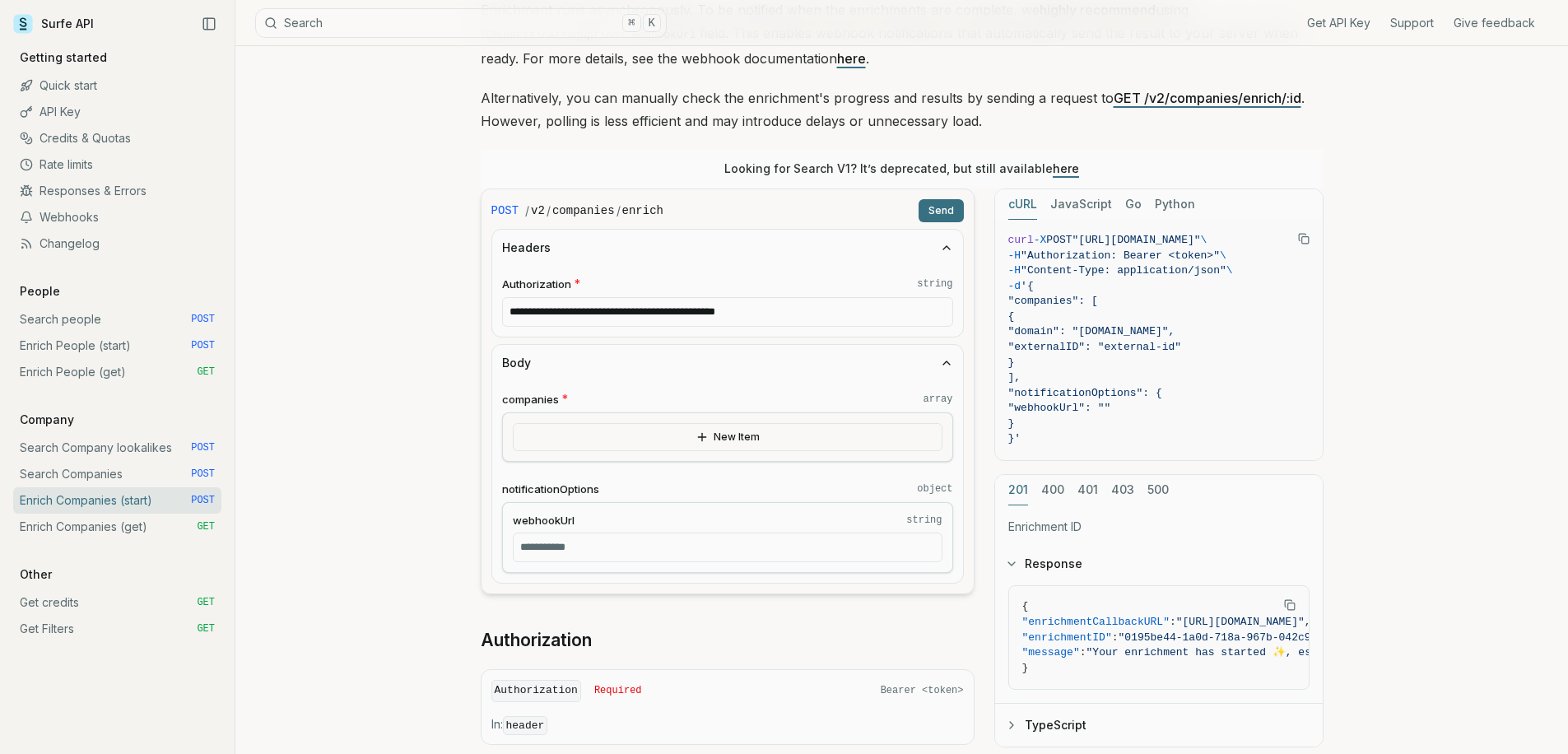
click at [623, 445] on button "New Item" at bounding box center [728, 437] width 429 height 28
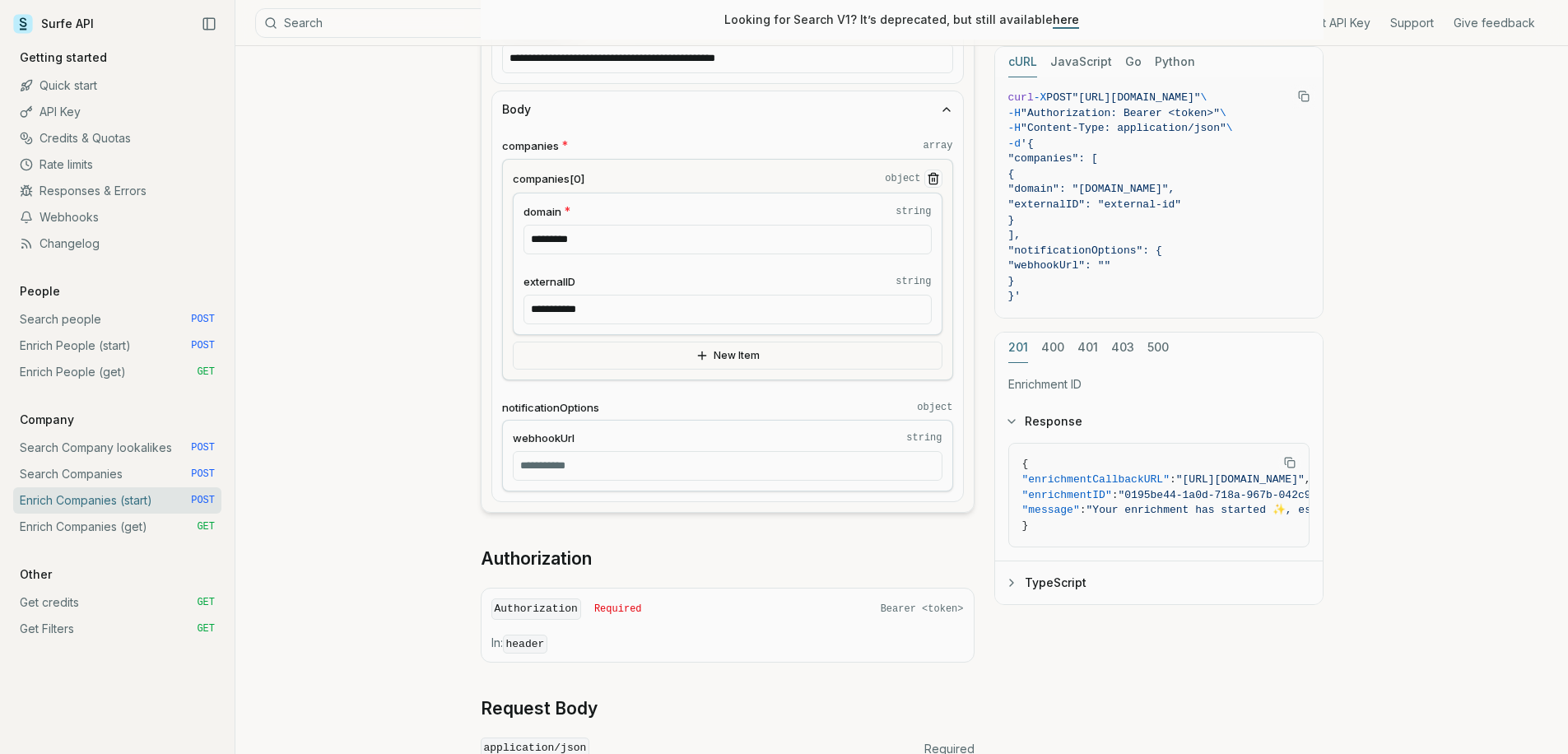
scroll to position [521, 0]
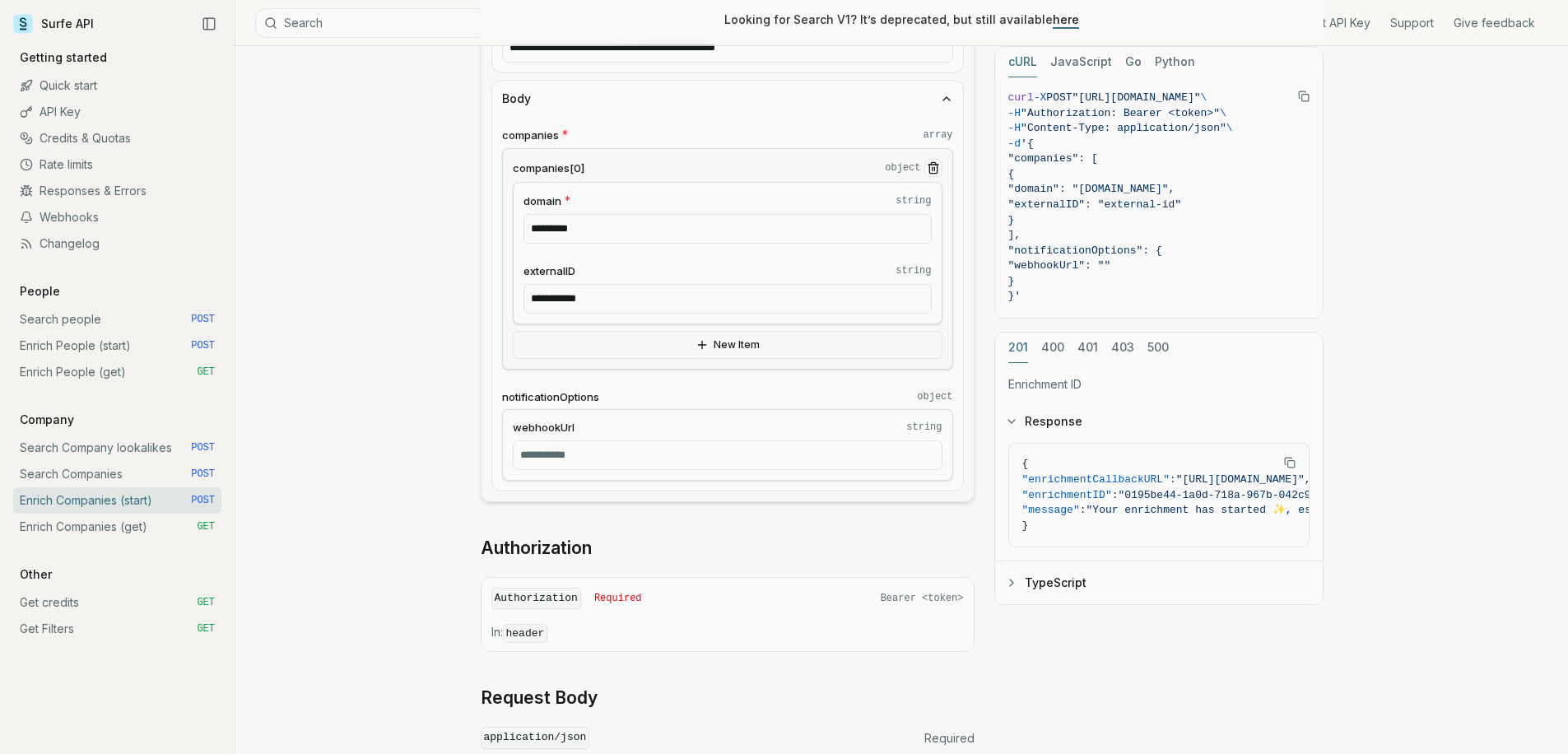
click at [617, 463] on input "webhookUrl string" at bounding box center [728, 455] width 429 height 29
paste input "**********"
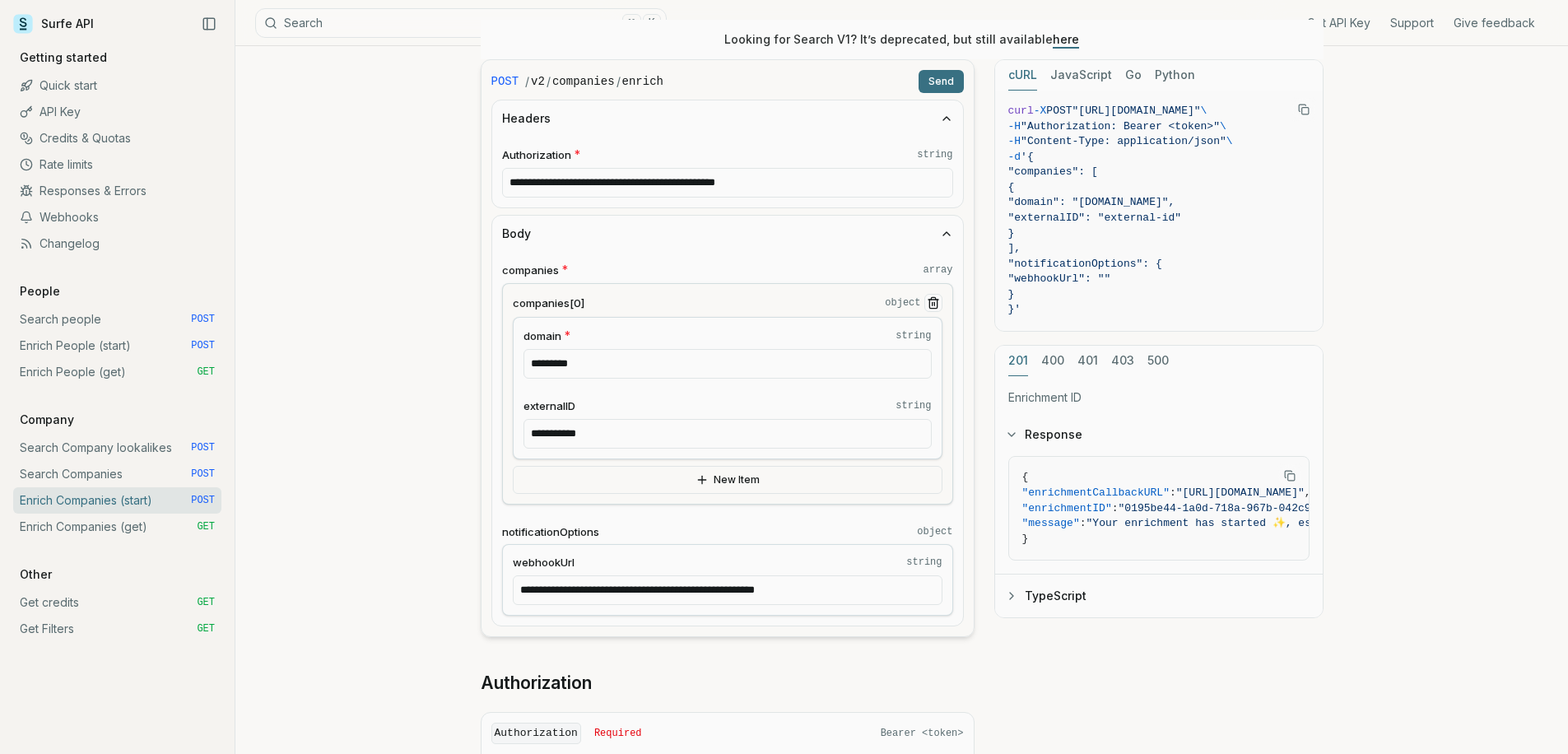
type input "**********"
click at [932, 92] on form "**********" at bounding box center [728, 348] width 494 height 577
click at [936, 84] on button "Send" at bounding box center [941, 82] width 45 height 23
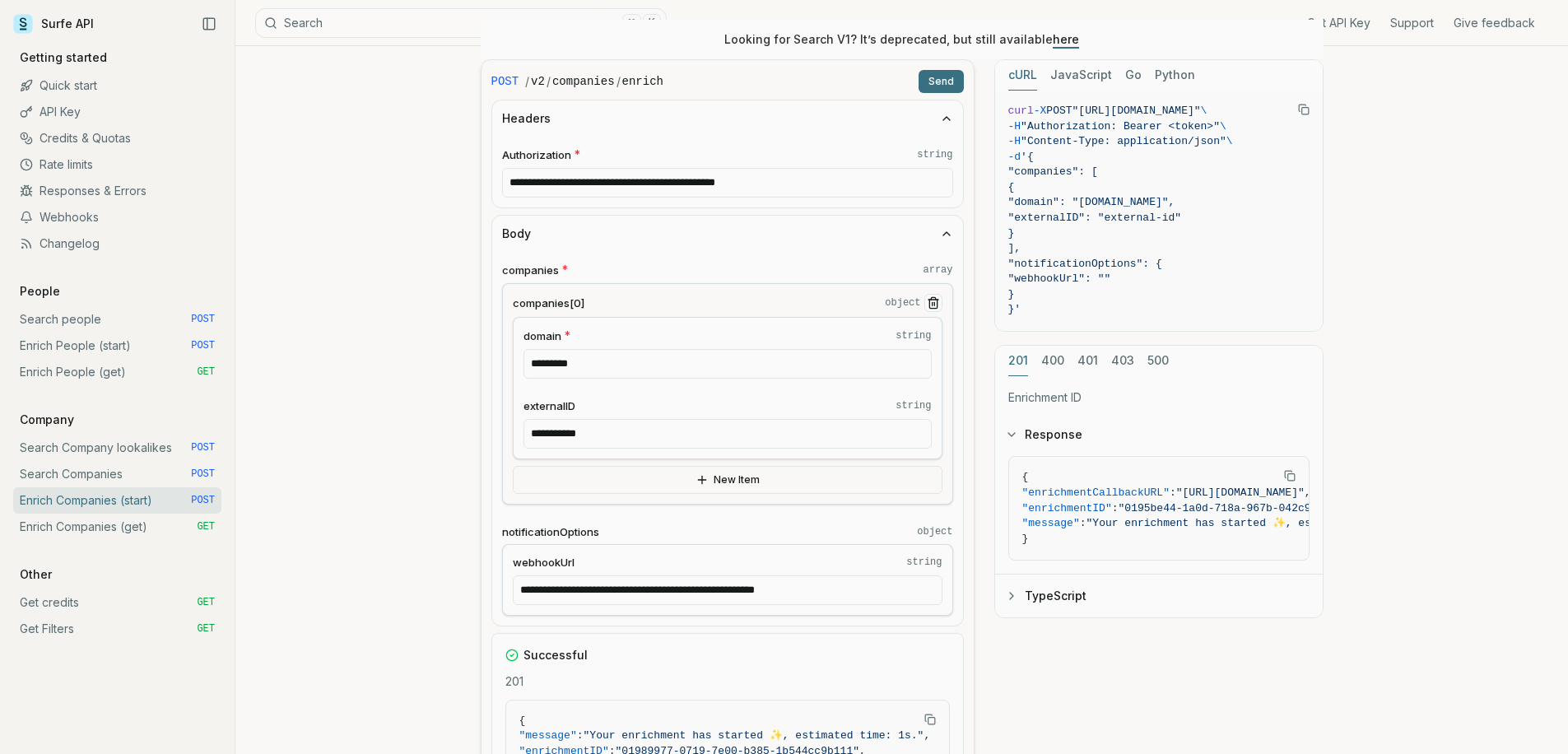
scroll to position [671, 0]
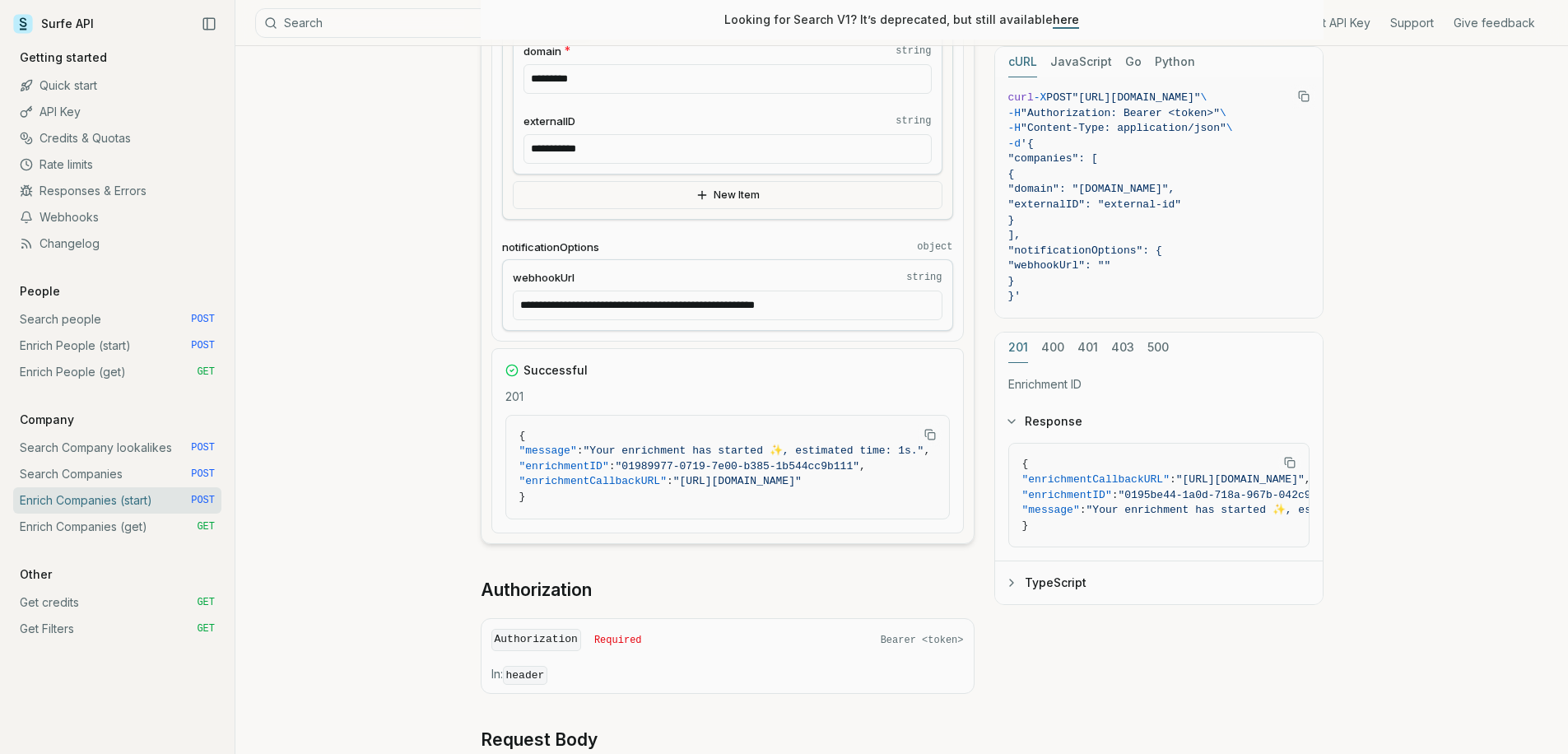
click at [391, 256] on div "**********" at bounding box center [902, 299] width 1333 height 1848
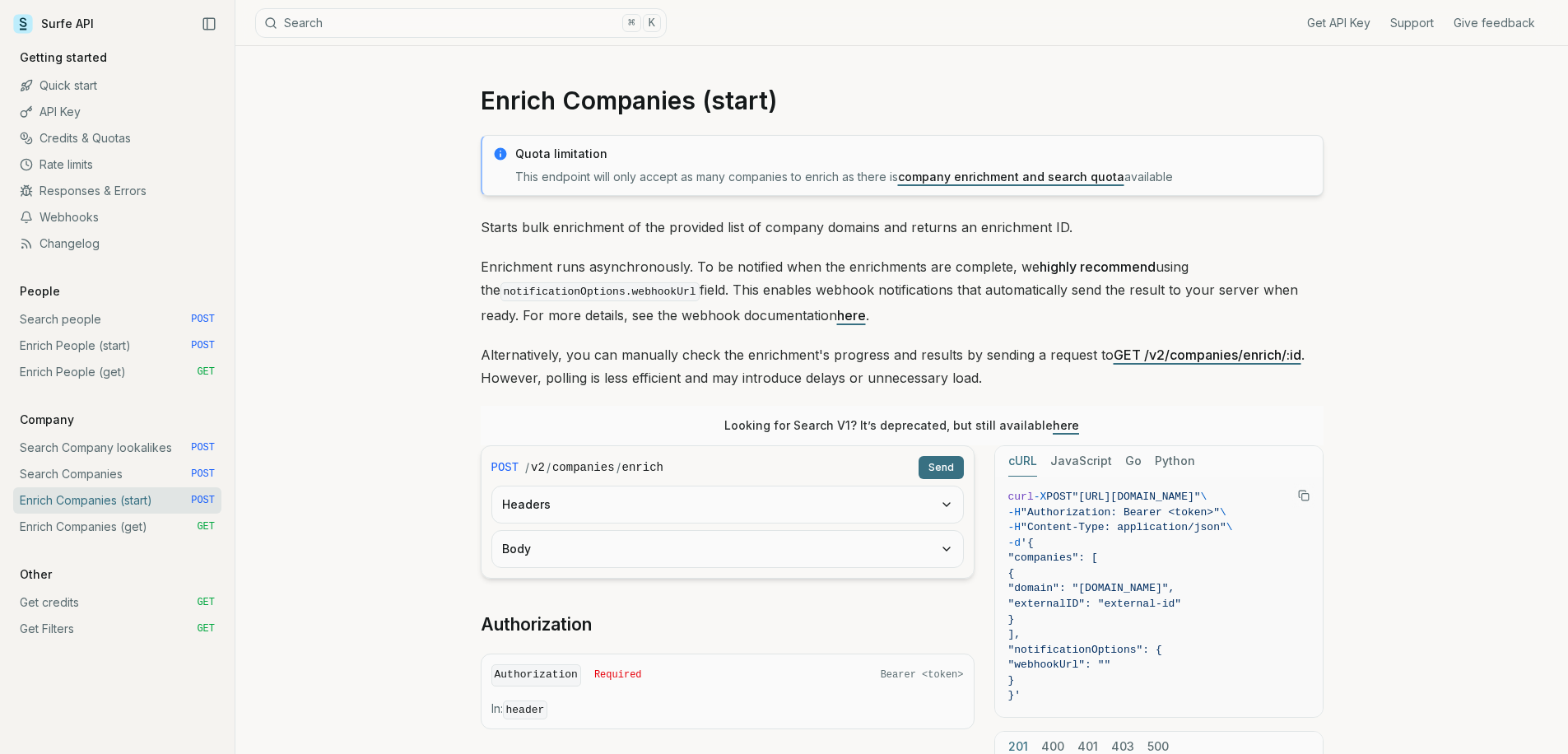
click at [632, 513] on button "Headers" at bounding box center [727, 504] width 471 height 36
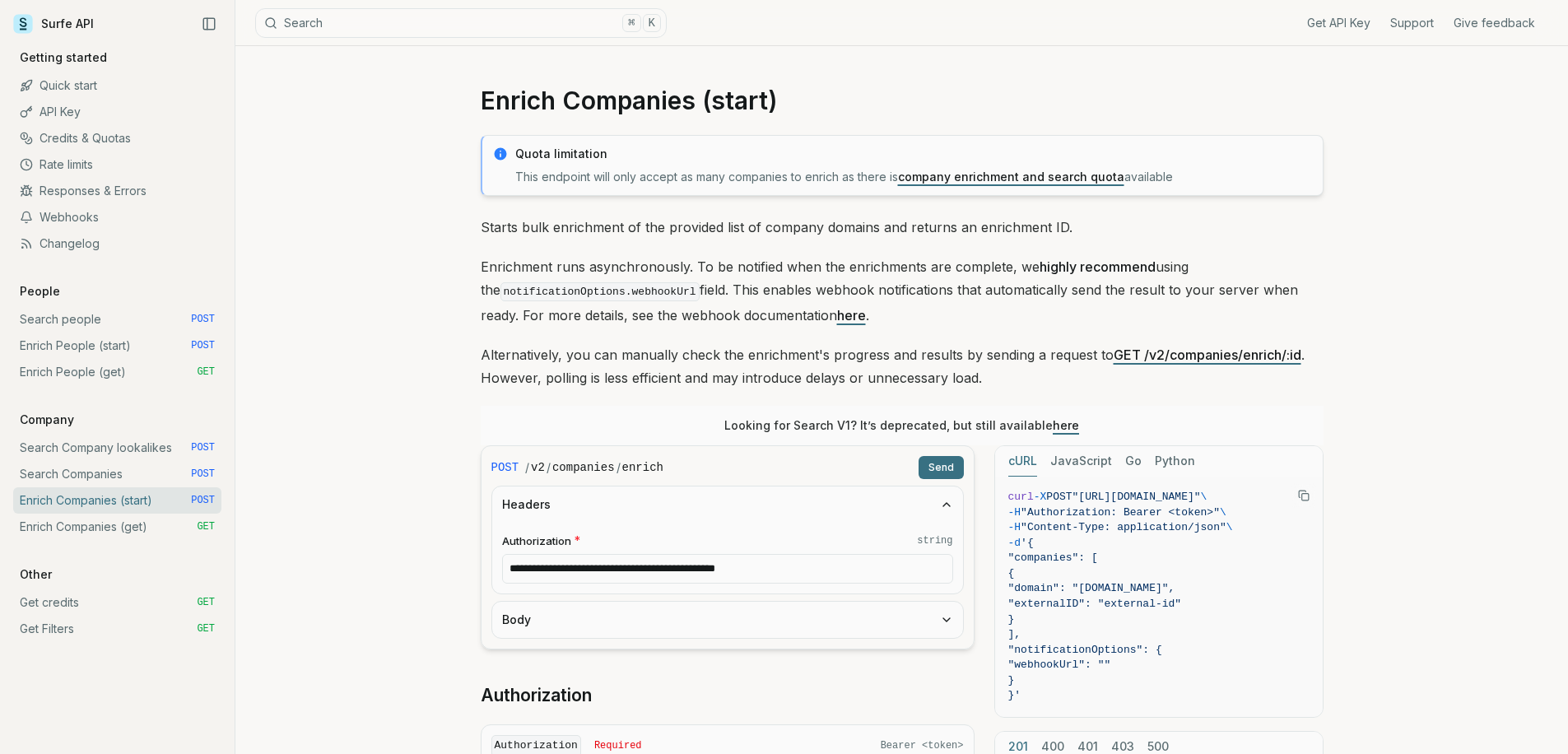
click at [612, 608] on button "Body" at bounding box center [727, 619] width 471 height 36
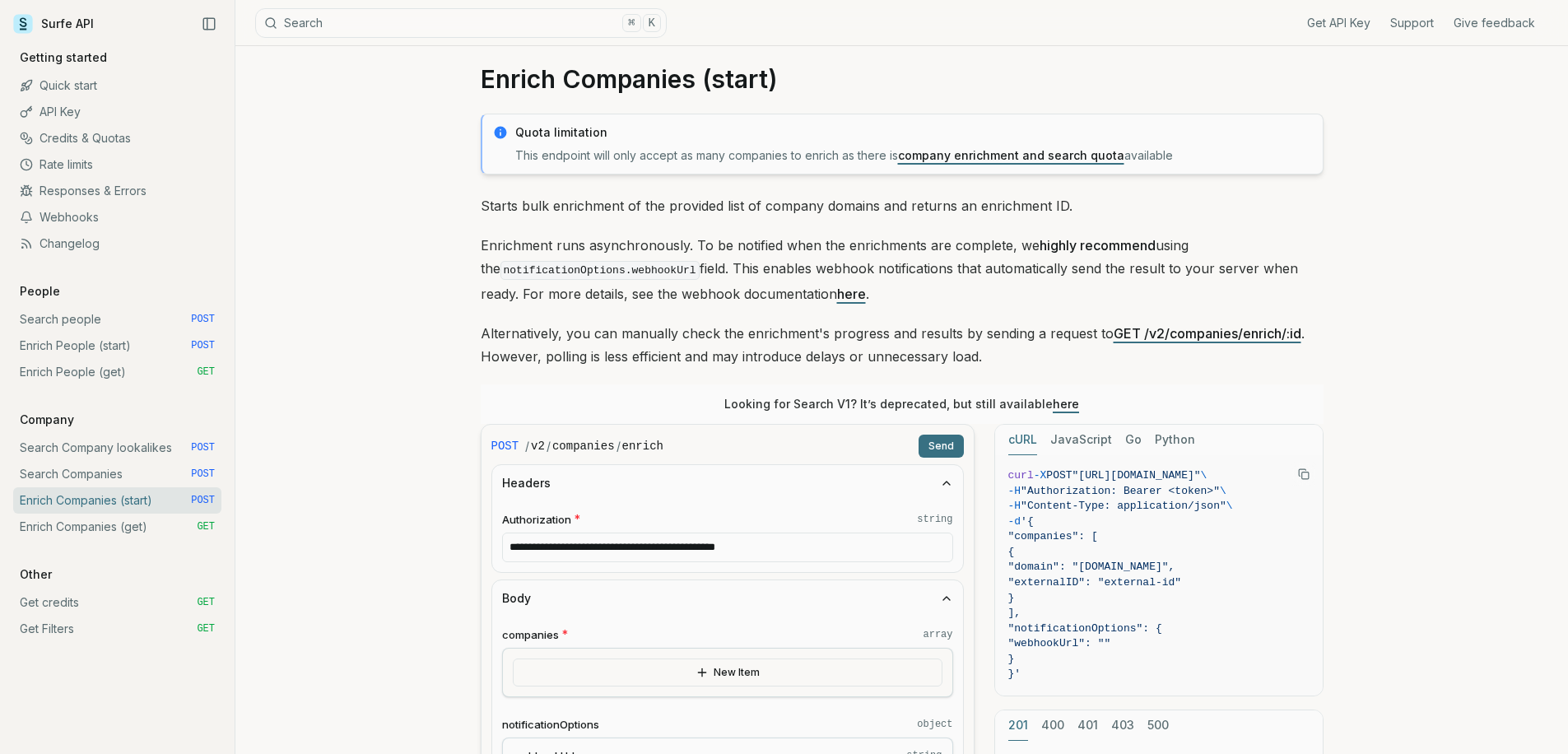
scroll to position [333, 0]
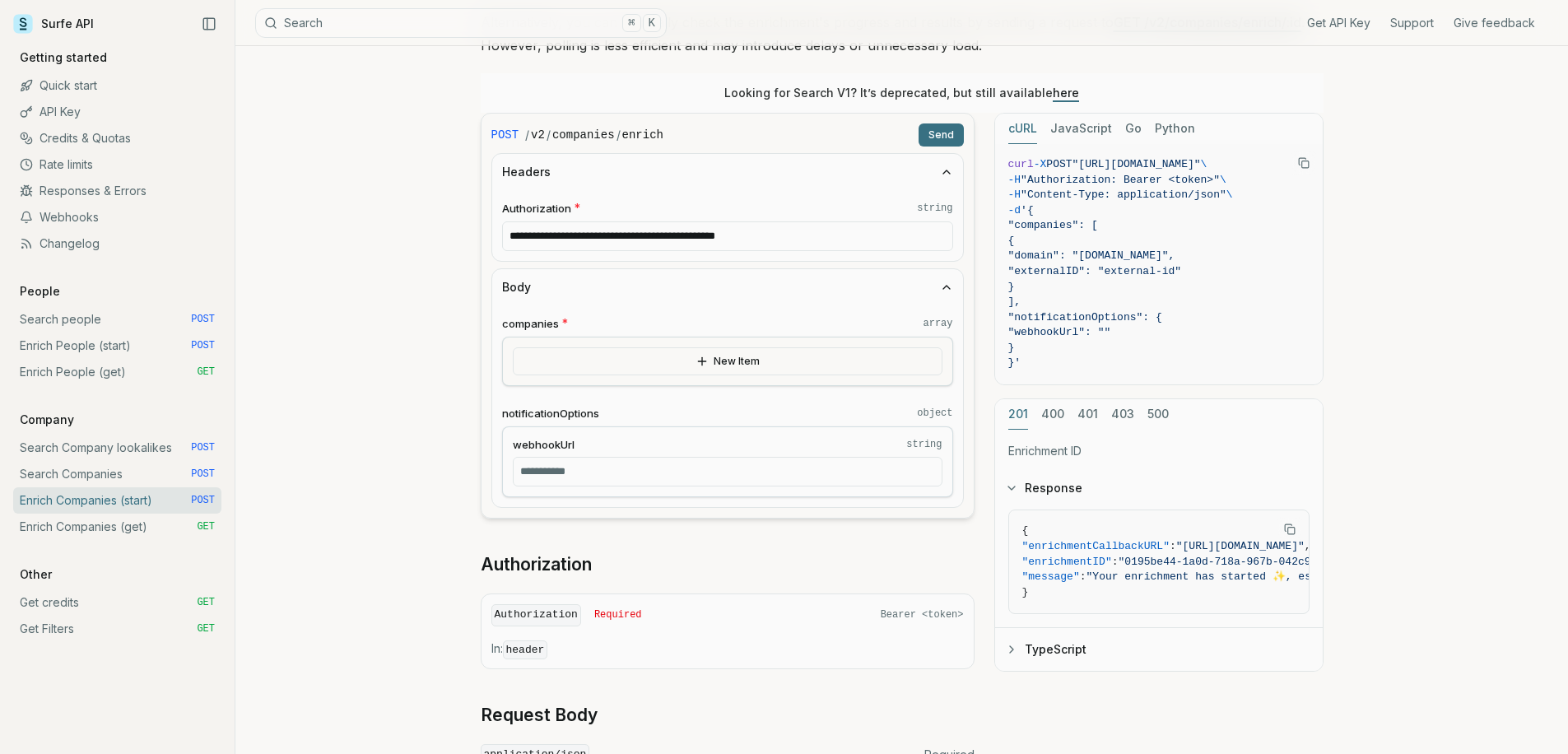
click at [652, 365] on button "New Item" at bounding box center [728, 361] width 429 height 28
